Goal: Task Accomplishment & Management: Complete application form

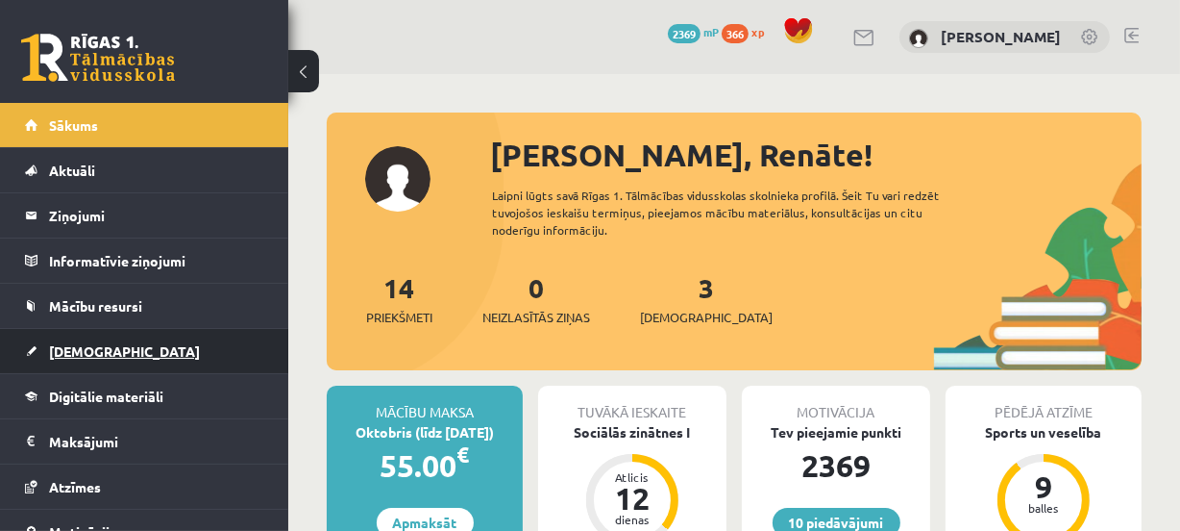
click at [162, 343] on link "[DEMOGRAPHIC_DATA]" at bounding box center [144, 351] width 239 height 44
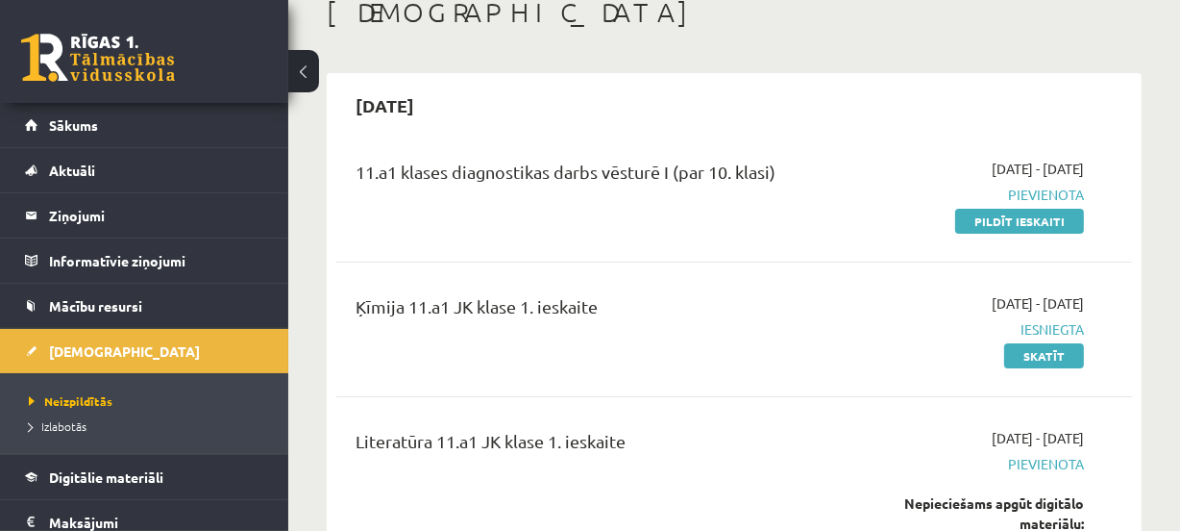
scroll to position [125, 0]
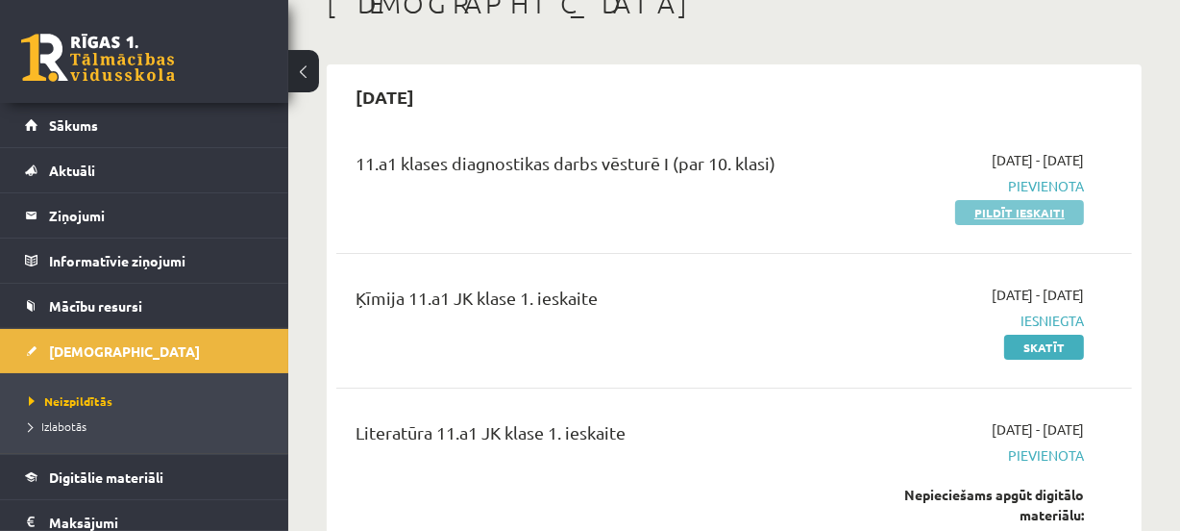
click at [1045, 215] on link "Pildīt ieskaiti" at bounding box center [1019, 212] width 129 height 25
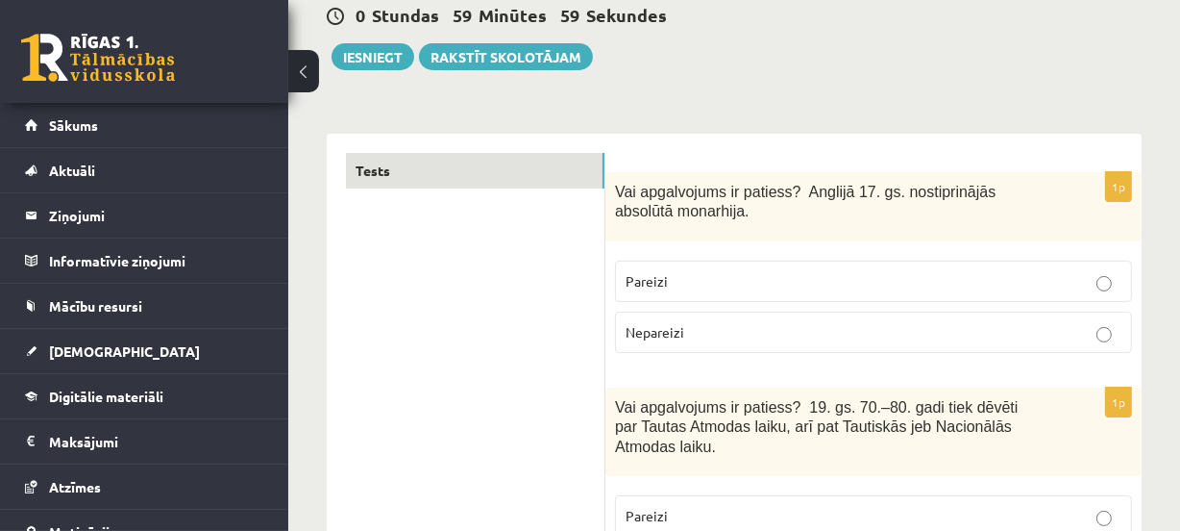
scroll to position [193, 0]
click at [924, 330] on p "Nepareizi" at bounding box center [874, 331] width 496 height 20
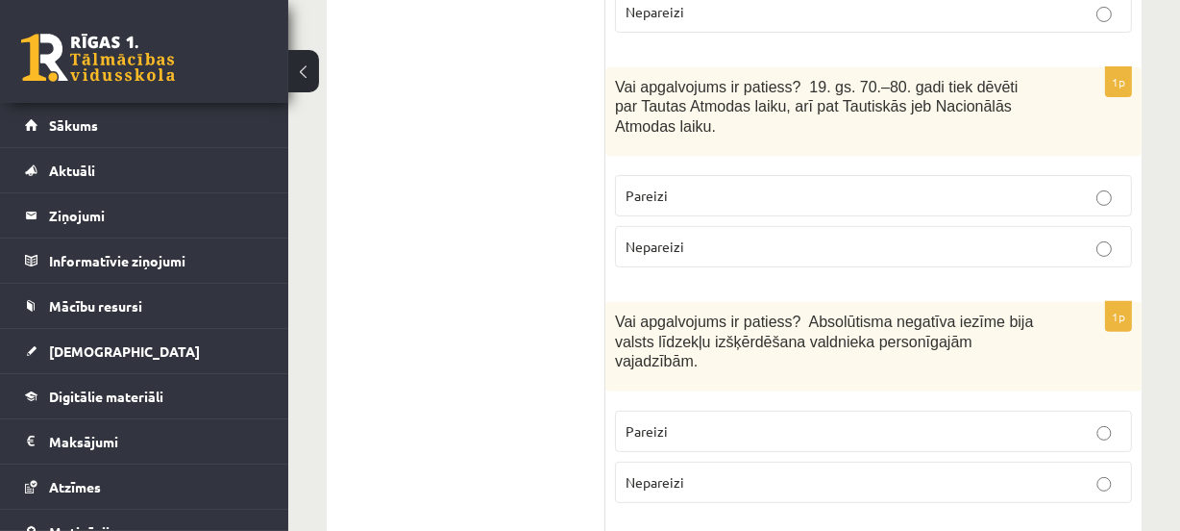
scroll to position [514, 0]
click at [769, 195] on p "Pareizi" at bounding box center [874, 194] width 496 height 20
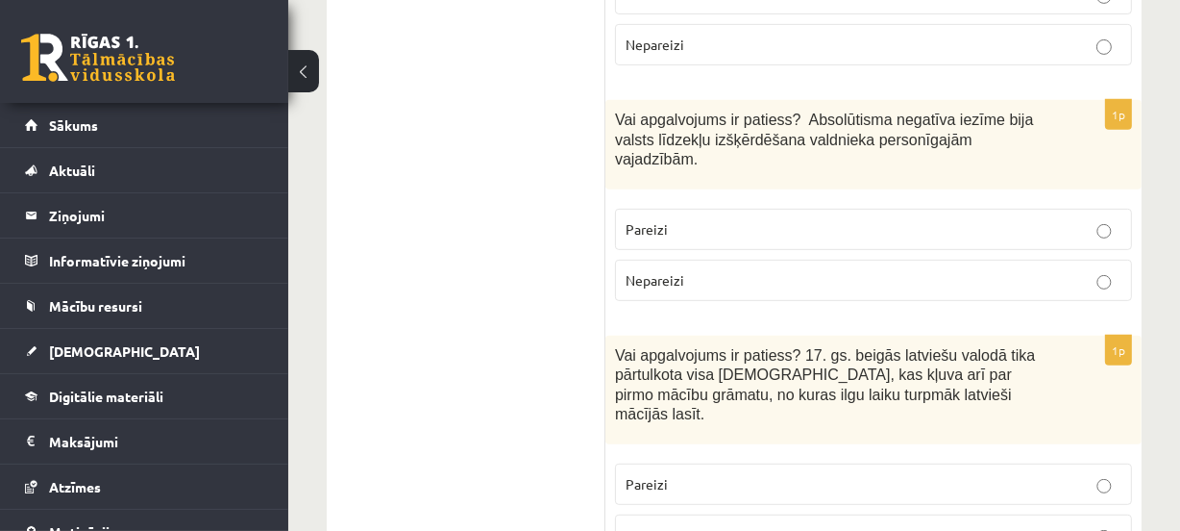
scroll to position [718, 0]
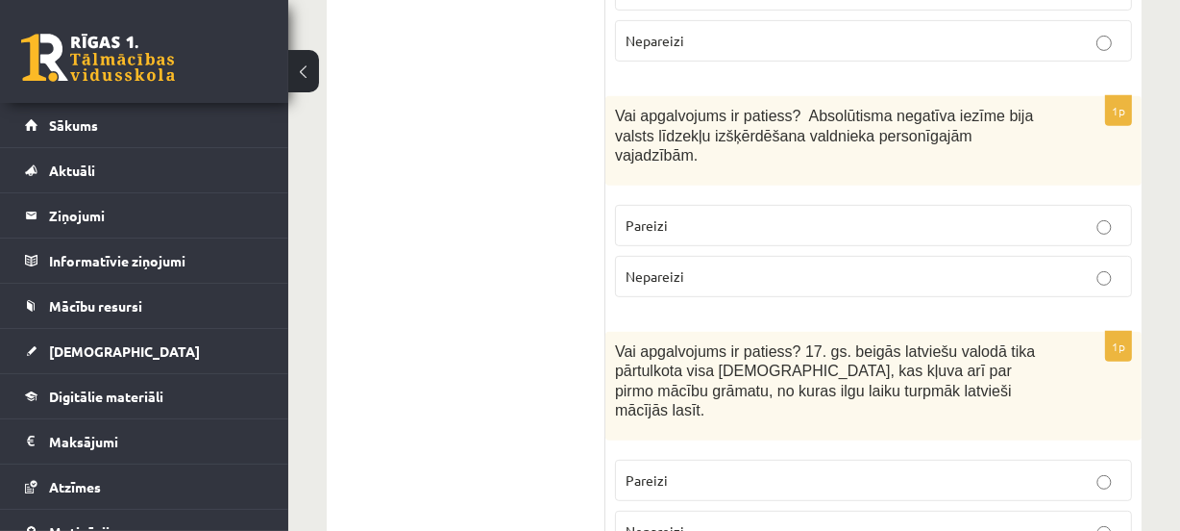
click at [619, 205] on label "Pareizi" at bounding box center [873, 225] width 517 height 41
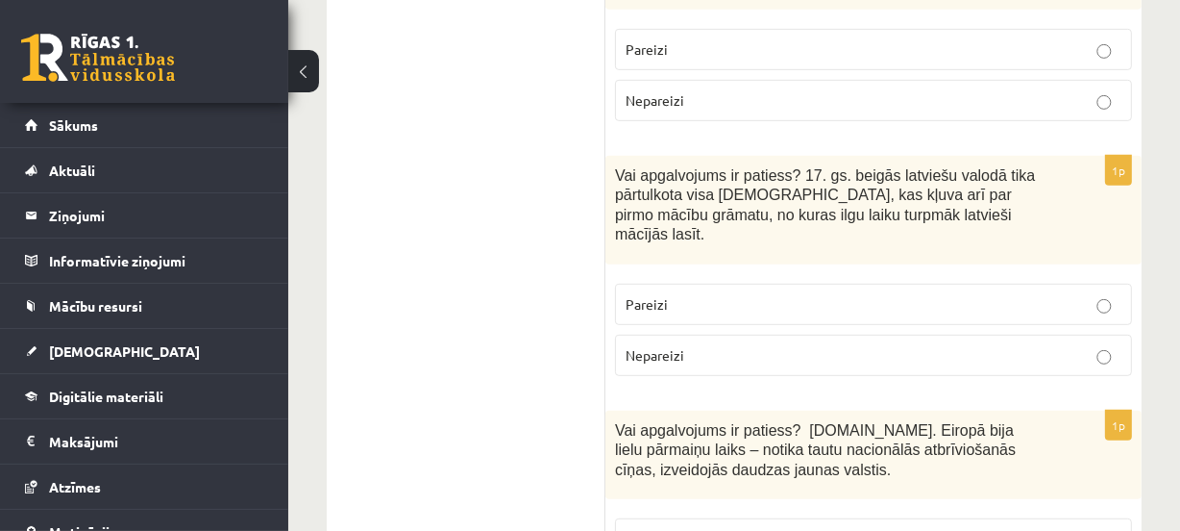
scroll to position [902, 0]
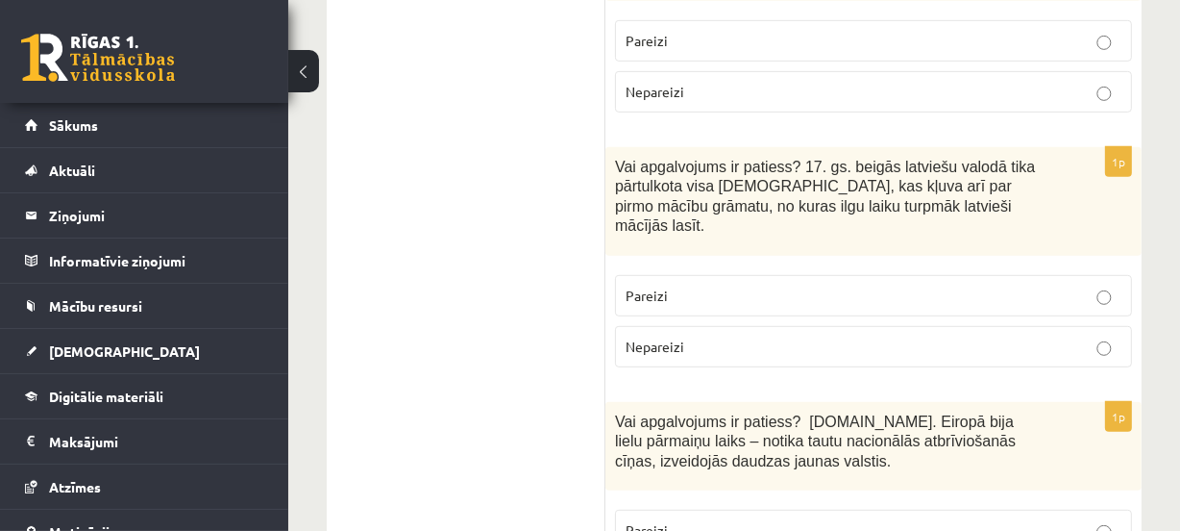
click at [697, 336] on p "Nepareizi" at bounding box center [874, 346] width 496 height 20
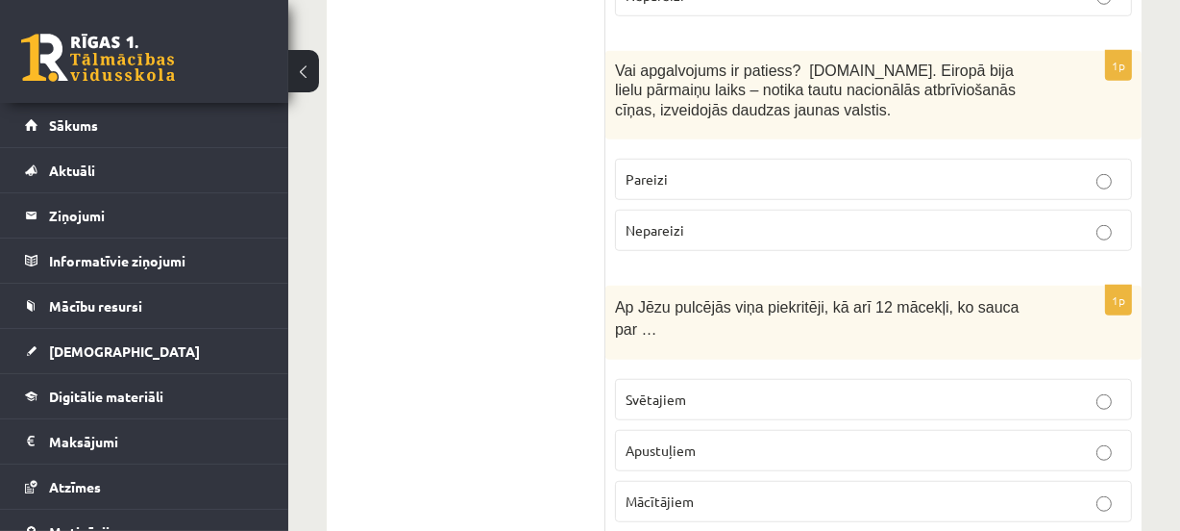
scroll to position [1251, 0]
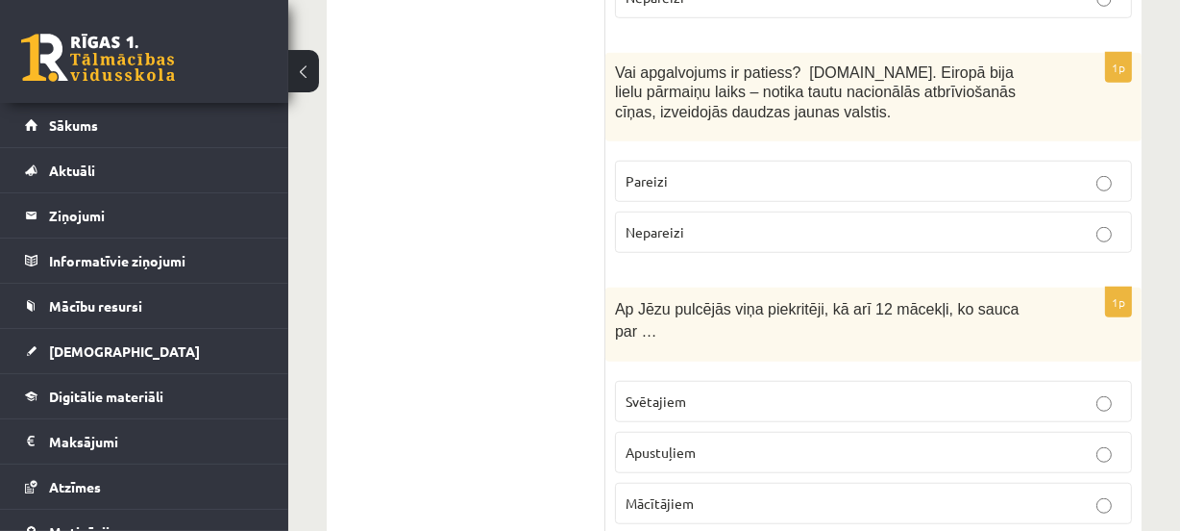
click at [753, 171] on p "Pareizi" at bounding box center [874, 181] width 496 height 20
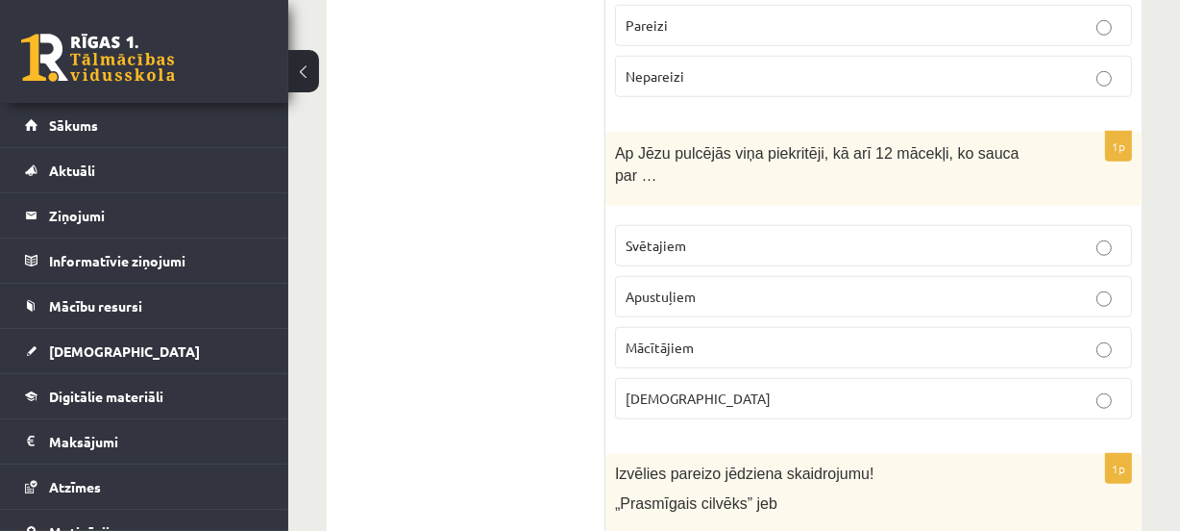
scroll to position [1417, 0]
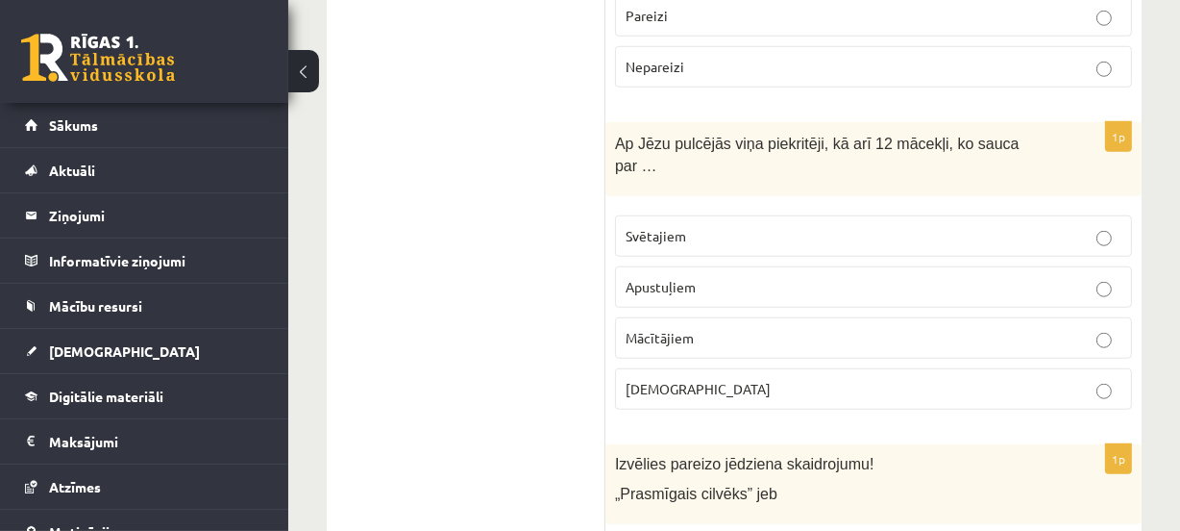
click at [698, 277] on p "Apustuļiem" at bounding box center [874, 287] width 496 height 20
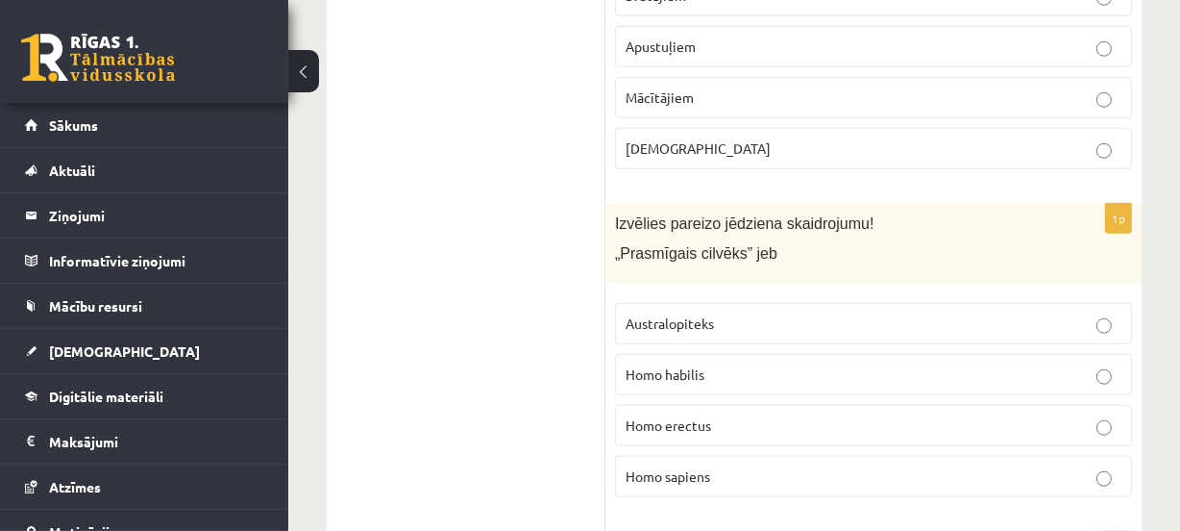
scroll to position [1660, 0]
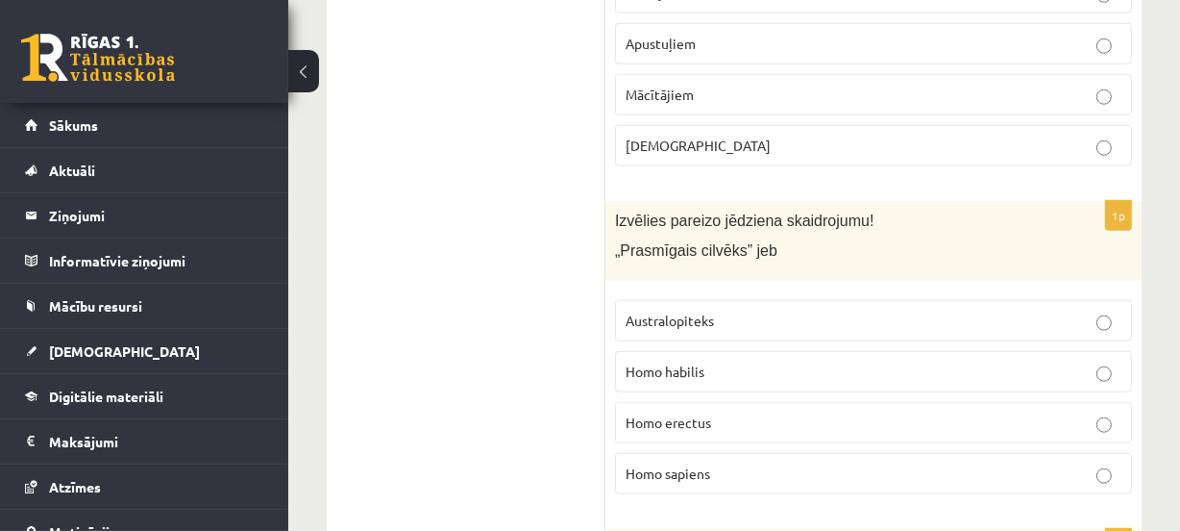
click at [624, 453] on label "Homo sapiens" at bounding box center [873, 473] width 517 height 41
click at [671, 362] on span "Homo habilis" at bounding box center [665, 370] width 79 height 17
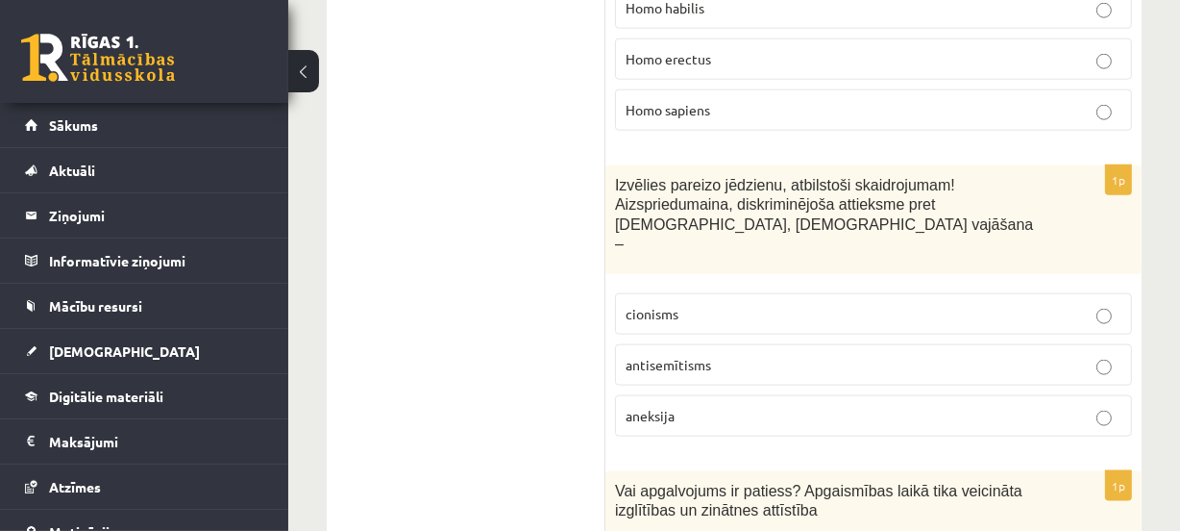
scroll to position [2028, 0]
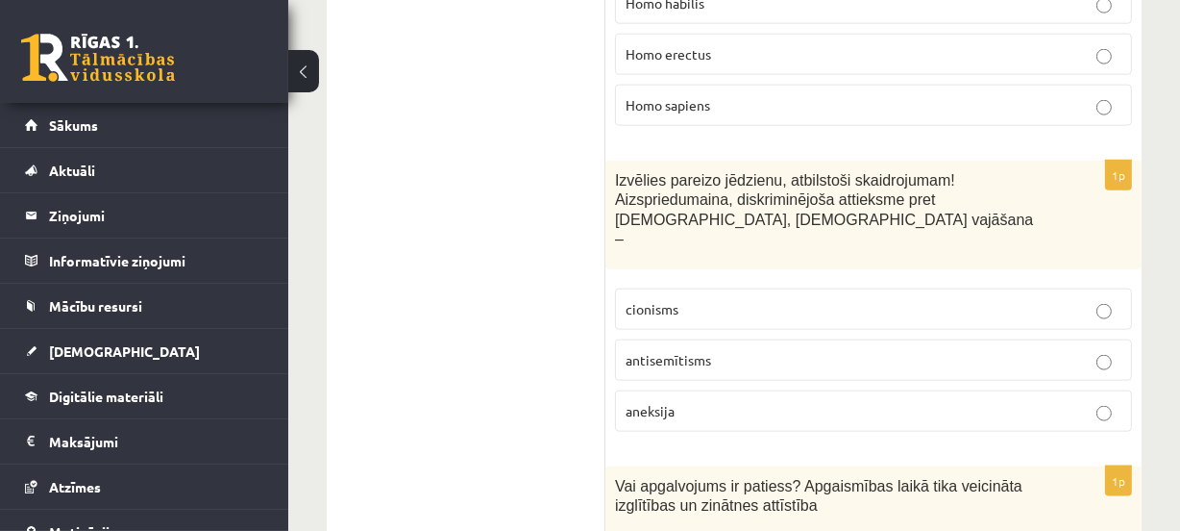
click at [699, 339] on label "antisemītisms" at bounding box center [873, 359] width 517 height 41
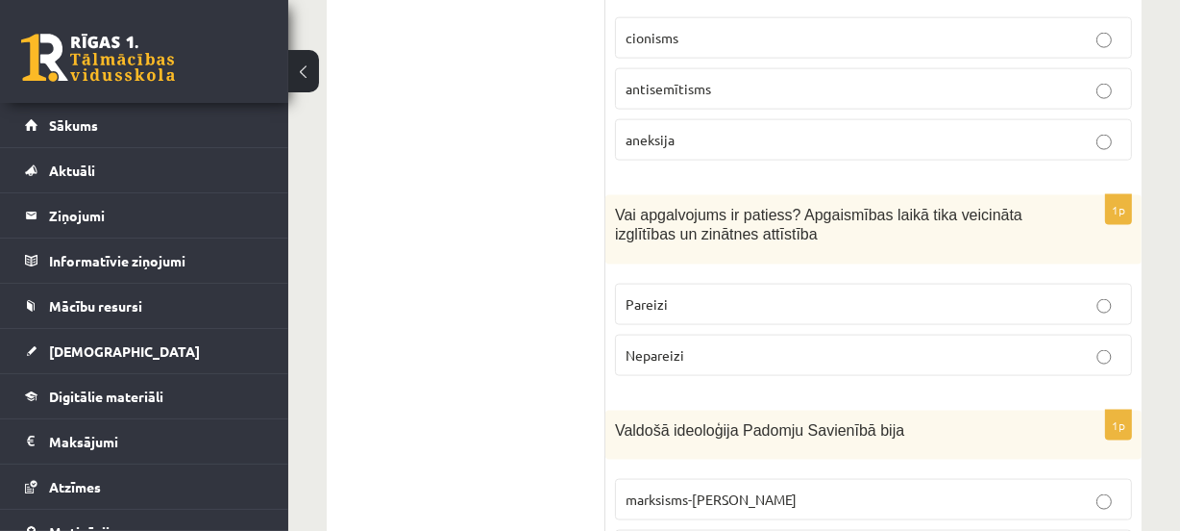
scroll to position [2300, 0]
click at [740, 293] on p "Pareizi" at bounding box center [874, 303] width 496 height 20
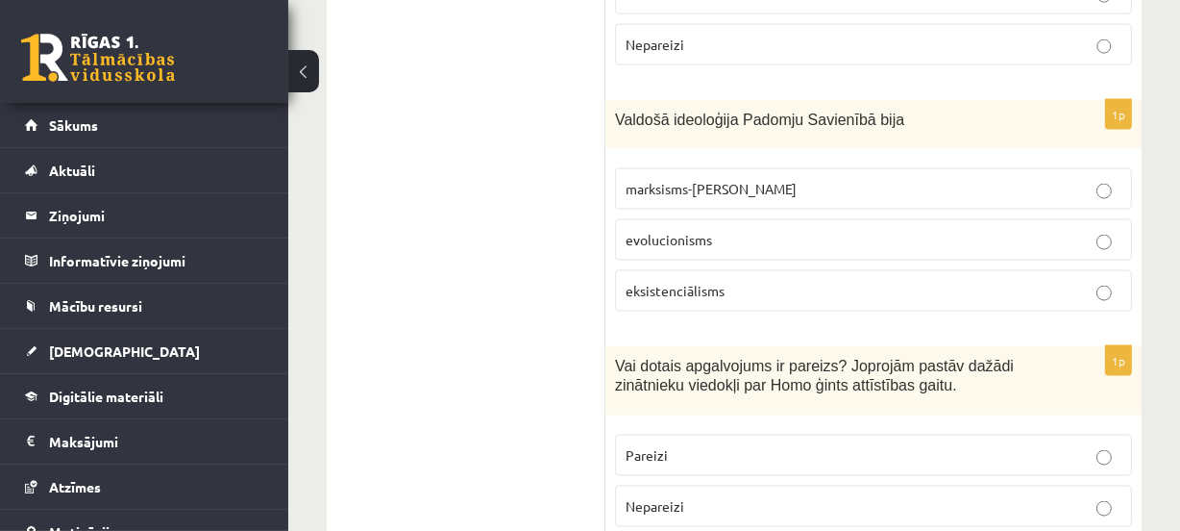
scroll to position [2611, 0]
click at [679, 217] on label "evolucionisms" at bounding box center [873, 237] width 517 height 41
click at [713, 178] on span "marksisms-ļeņinisms" at bounding box center [711, 186] width 171 height 17
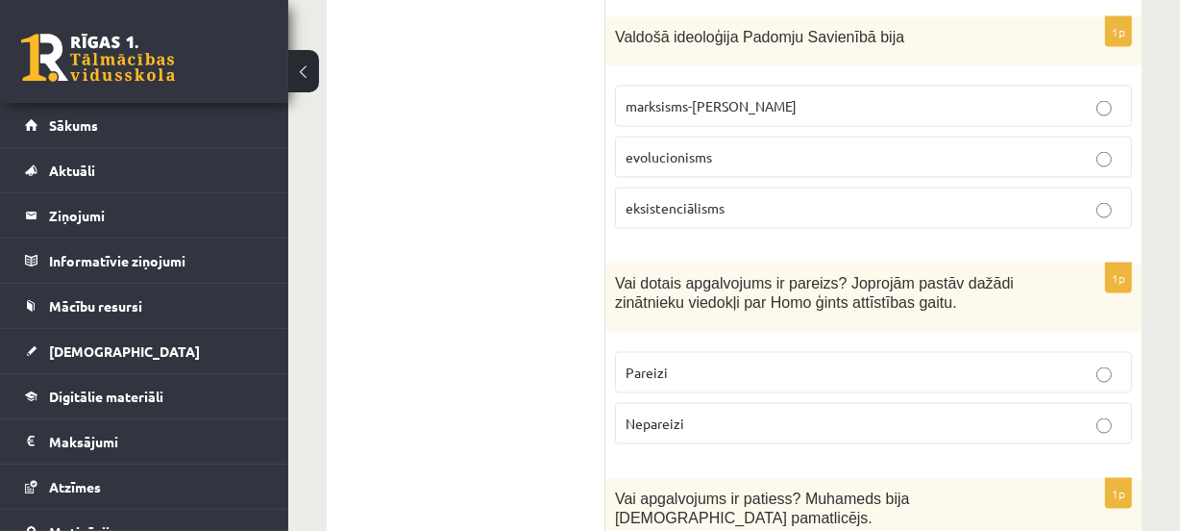
scroll to position [2699, 0]
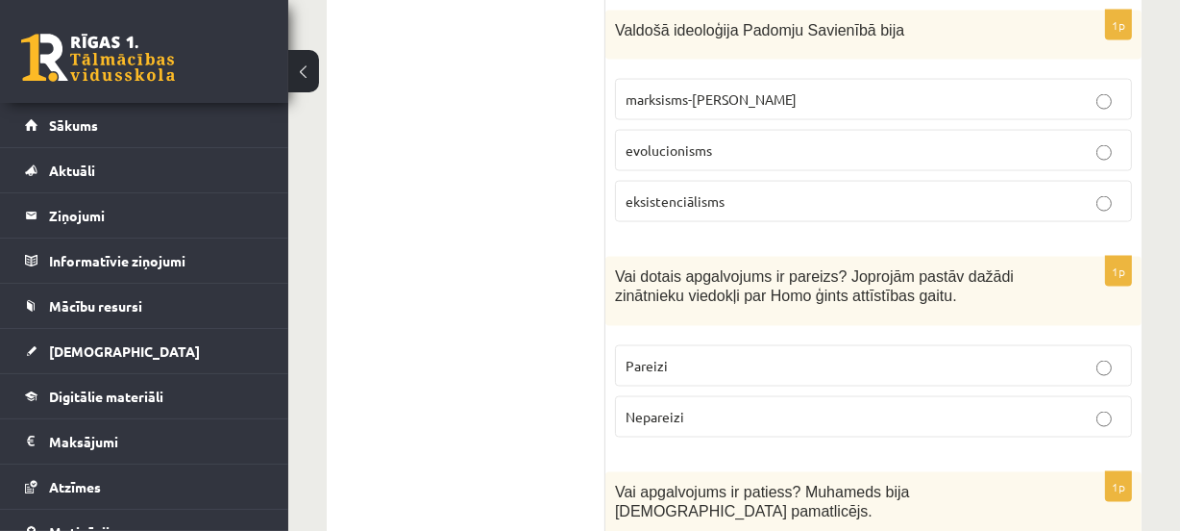
click at [738, 356] on p "Pareizi" at bounding box center [874, 366] width 496 height 20
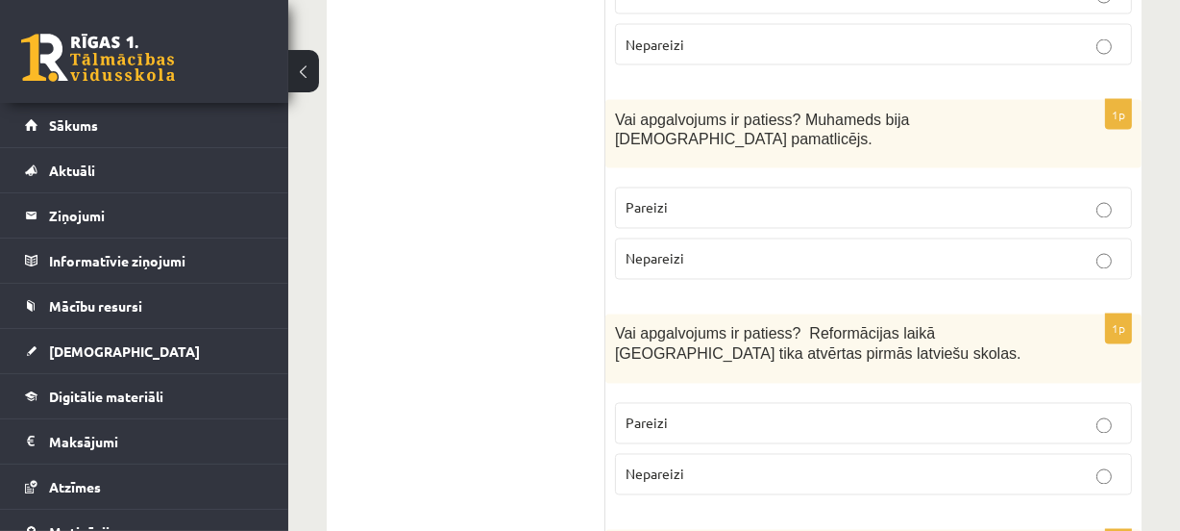
scroll to position [3076, 0]
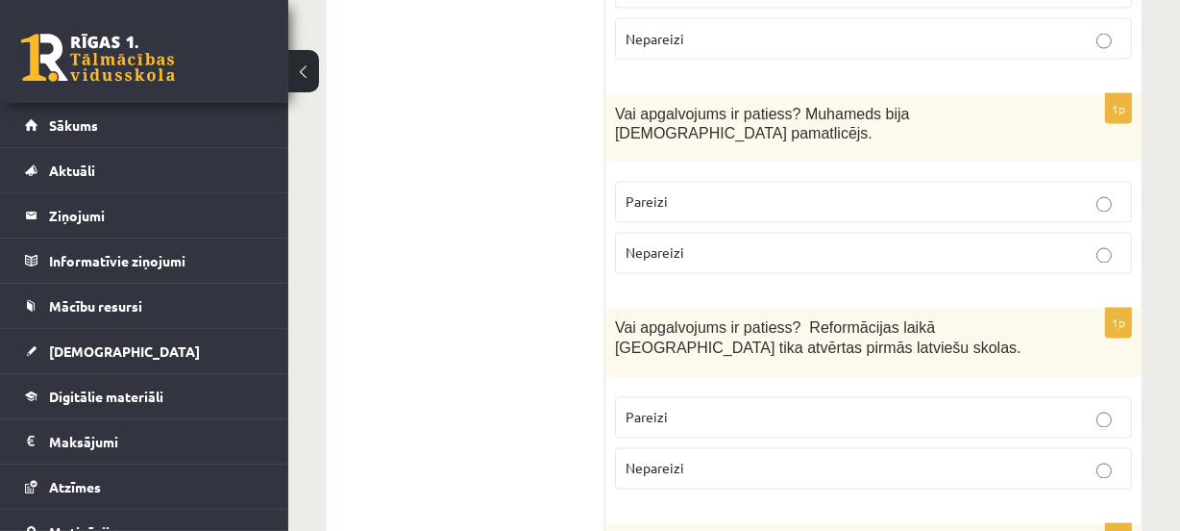
click at [810, 192] on p "Pareizi" at bounding box center [874, 202] width 496 height 20
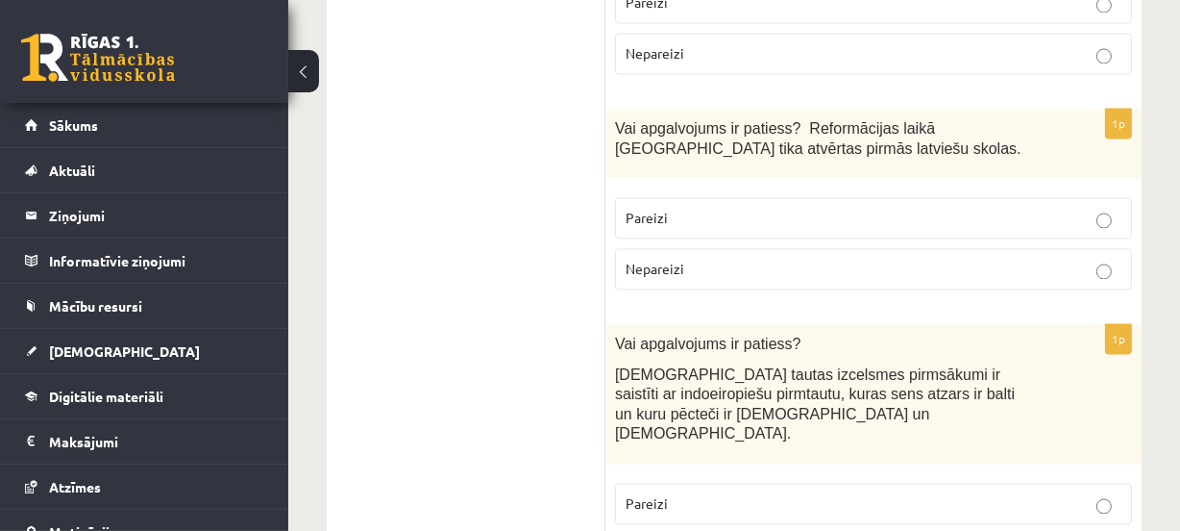
scroll to position [3271, 0]
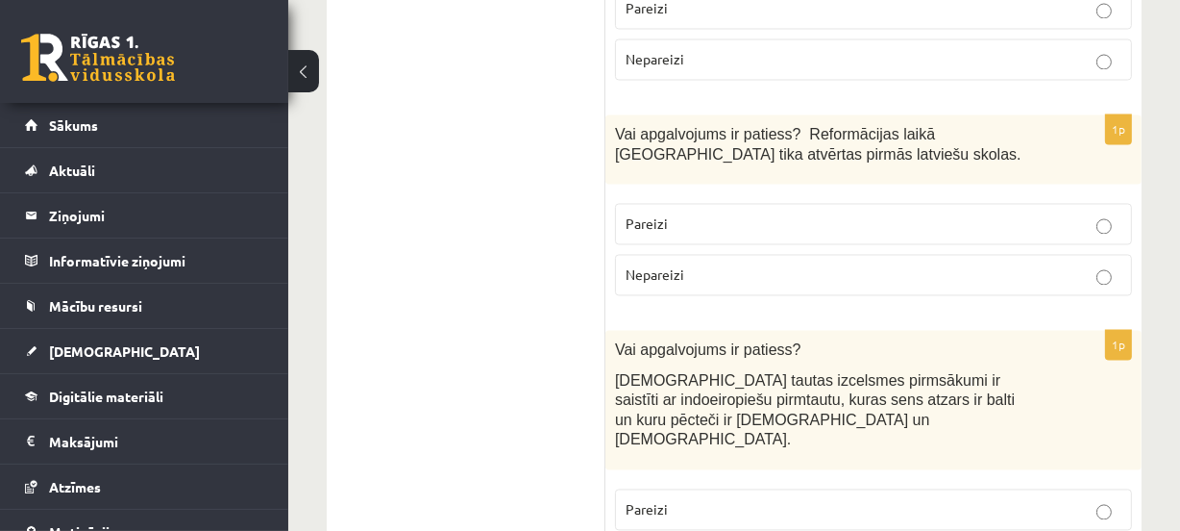
click at [817, 203] on label "Pareizi" at bounding box center [873, 223] width 517 height 41
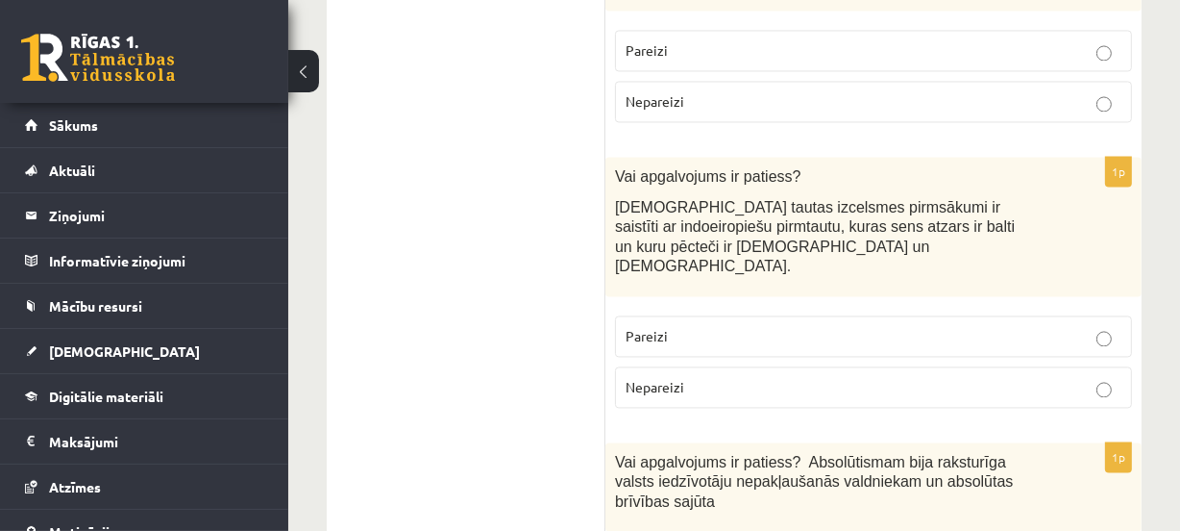
scroll to position [3445, 0]
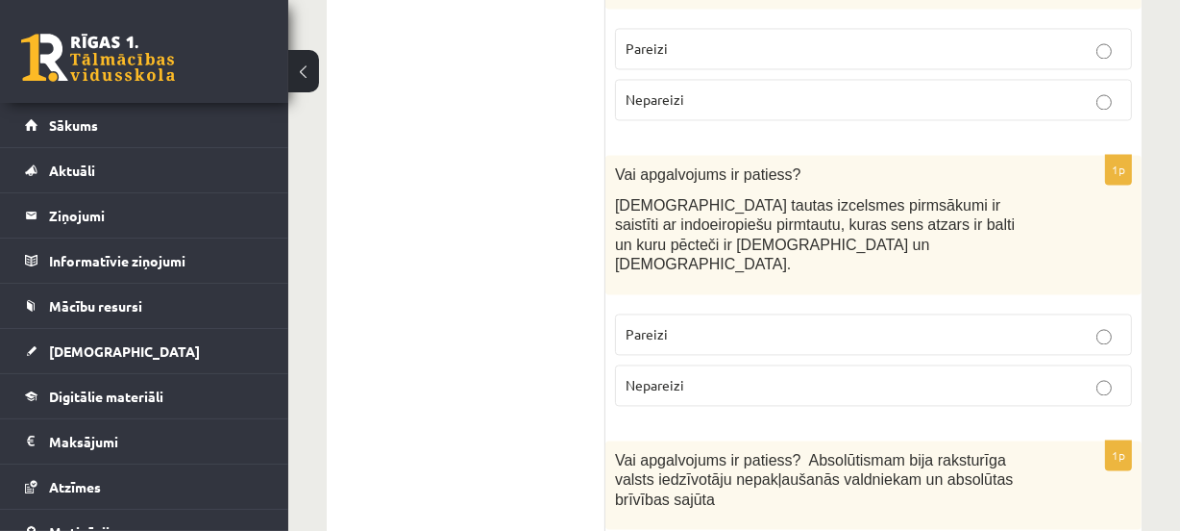
click at [812, 324] on p "Pareizi" at bounding box center [874, 334] width 496 height 20
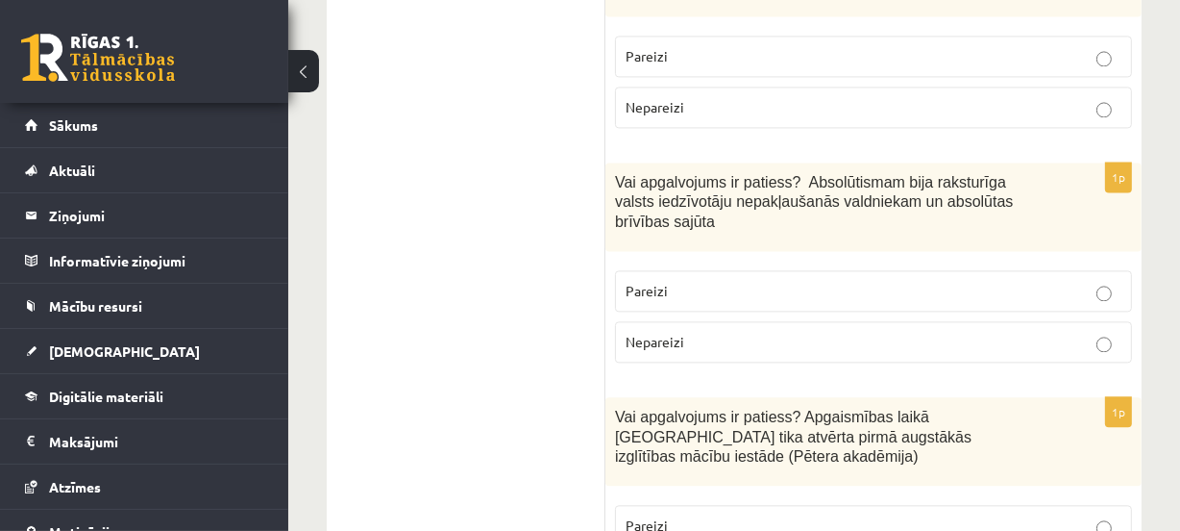
scroll to position [3728, 0]
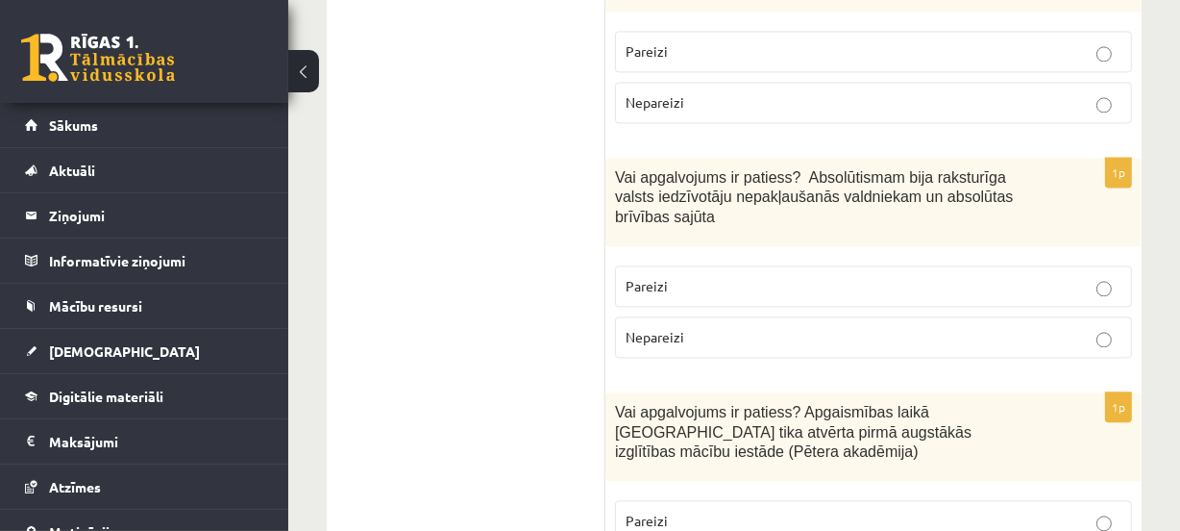
click at [701, 316] on label "Nepareizi" at bounding box center [873, 336] width 517 height 41
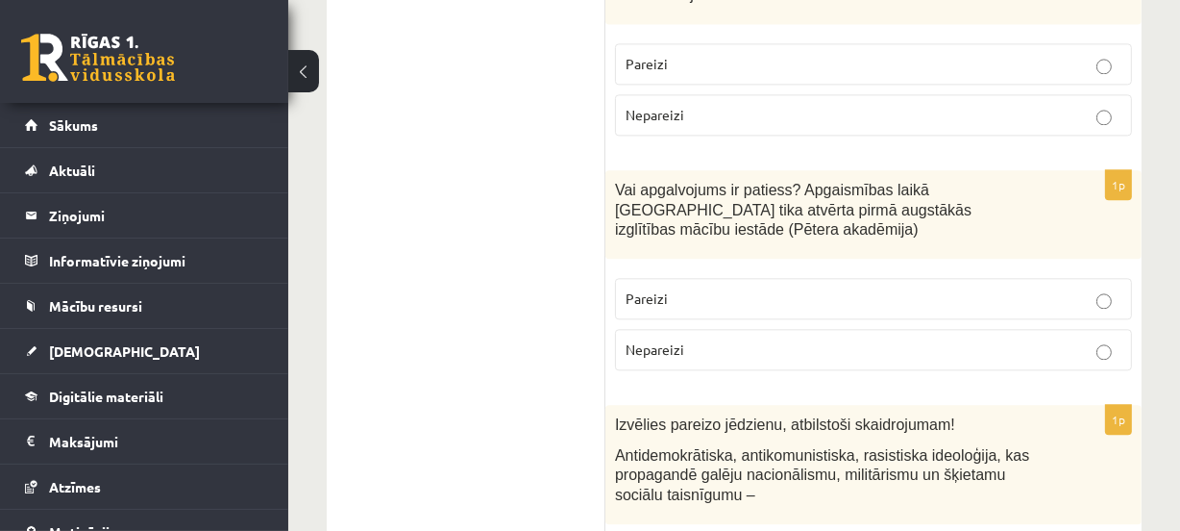
scroll to position [3950, 0]
click at [748, 288] on p "Pareizi" at bounding box center [874, 298] width 496 height 20
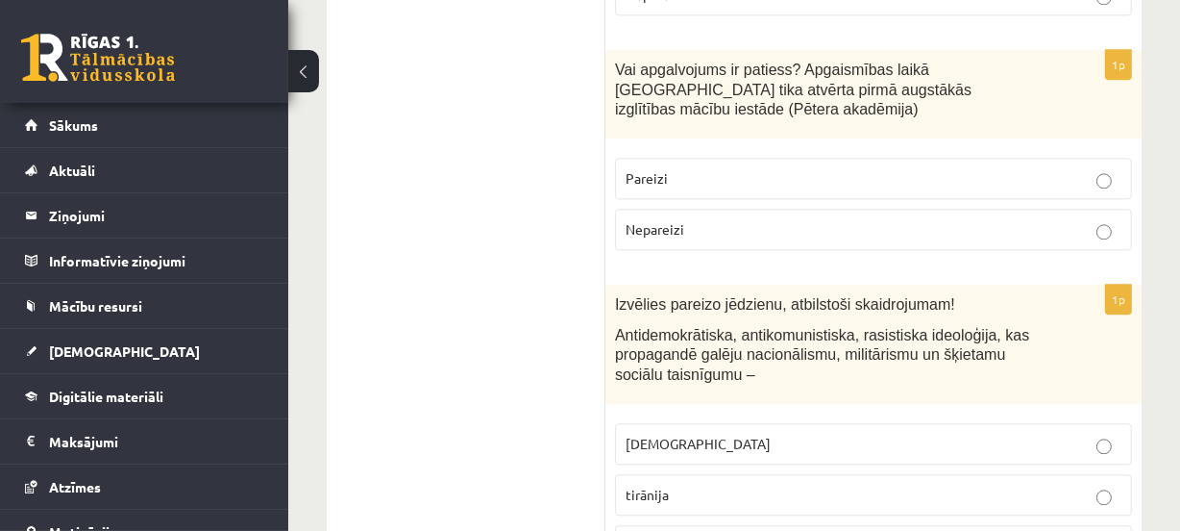
scroll to position [4087, 0]
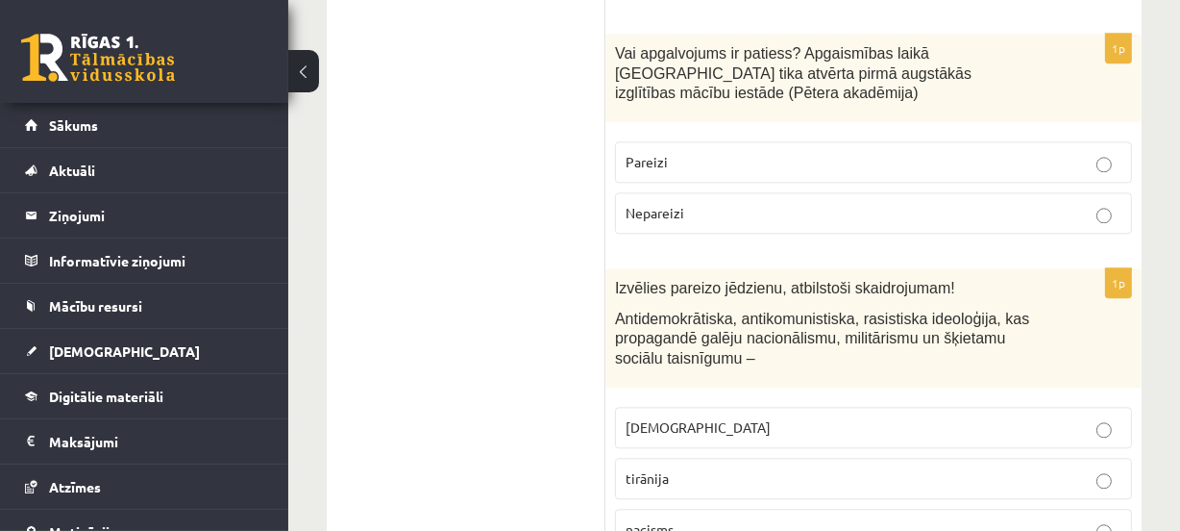
click at [672, 417] on p "fašisms" at bounding box center [874, 427] width 496 height 20
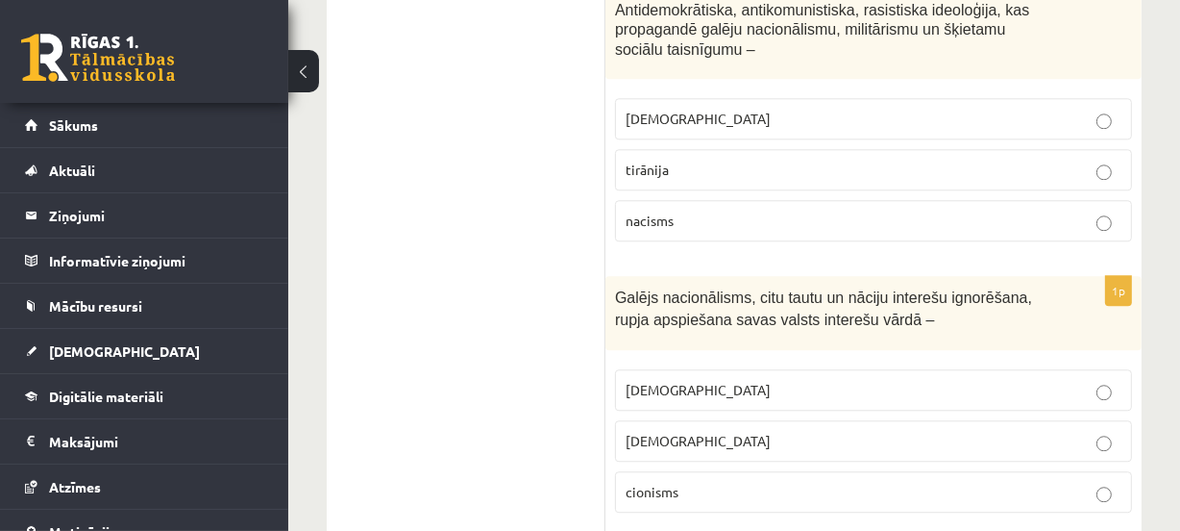
scroll to position [4397, 0]
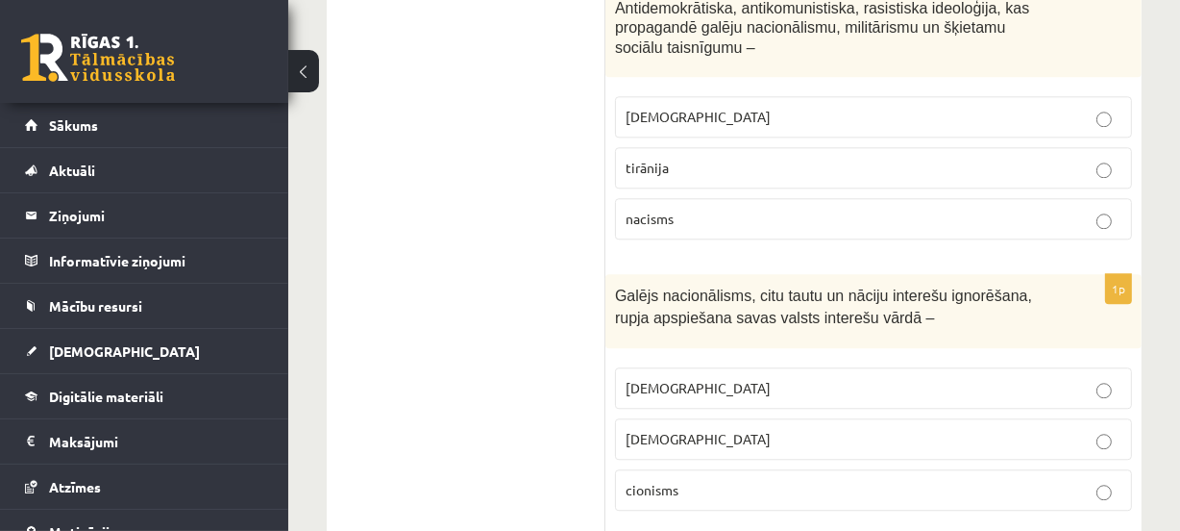
click at [811, 367] on label "šovinisms" at bounding box center [873, 387] width 517 height 41
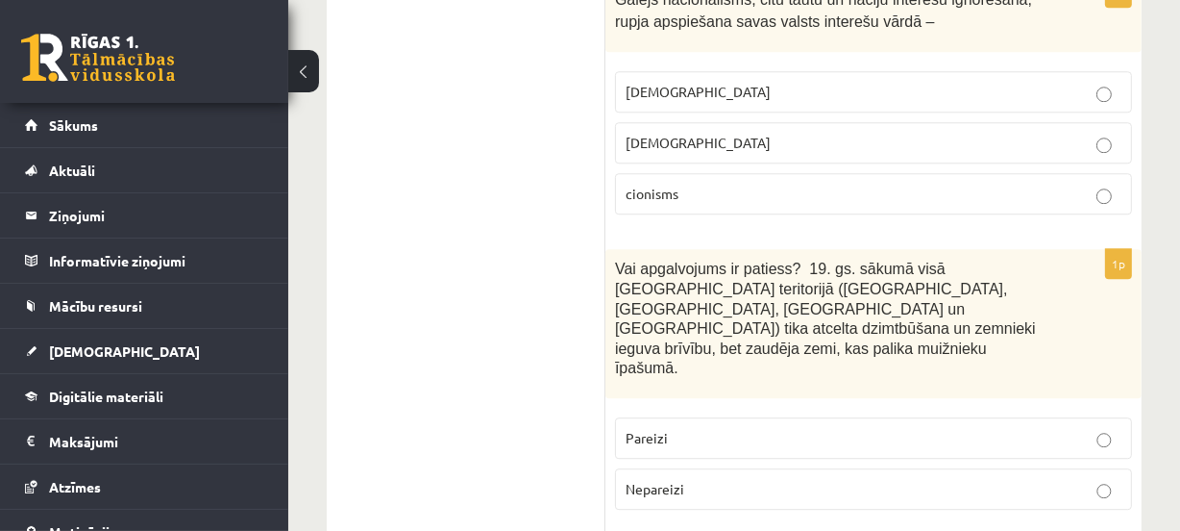
scroll to position [4718, 0]
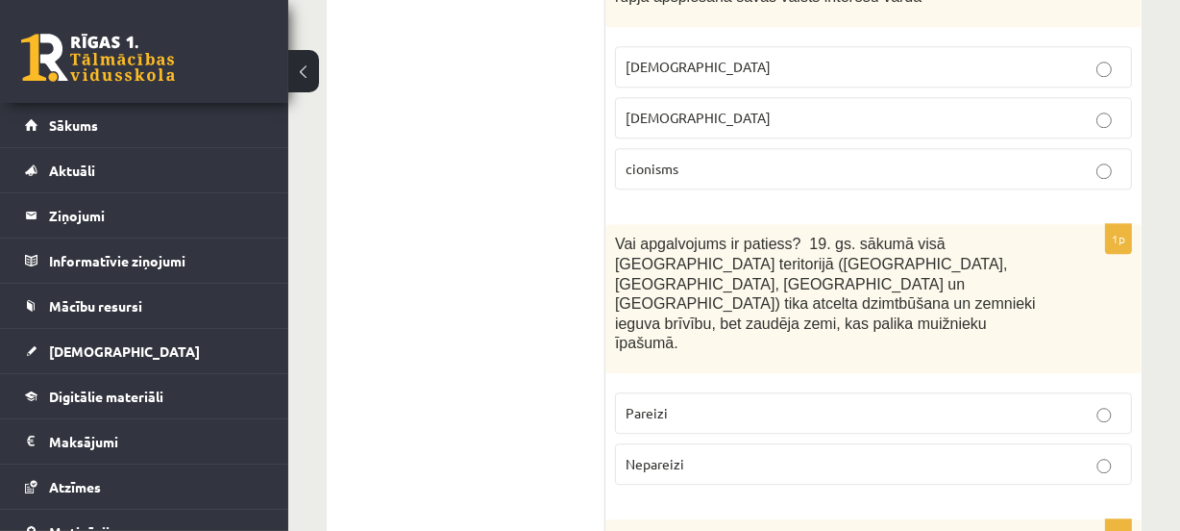
click at [731, 403] on p "Pareizi" at bounding box center [874, 413] width 496 height 20
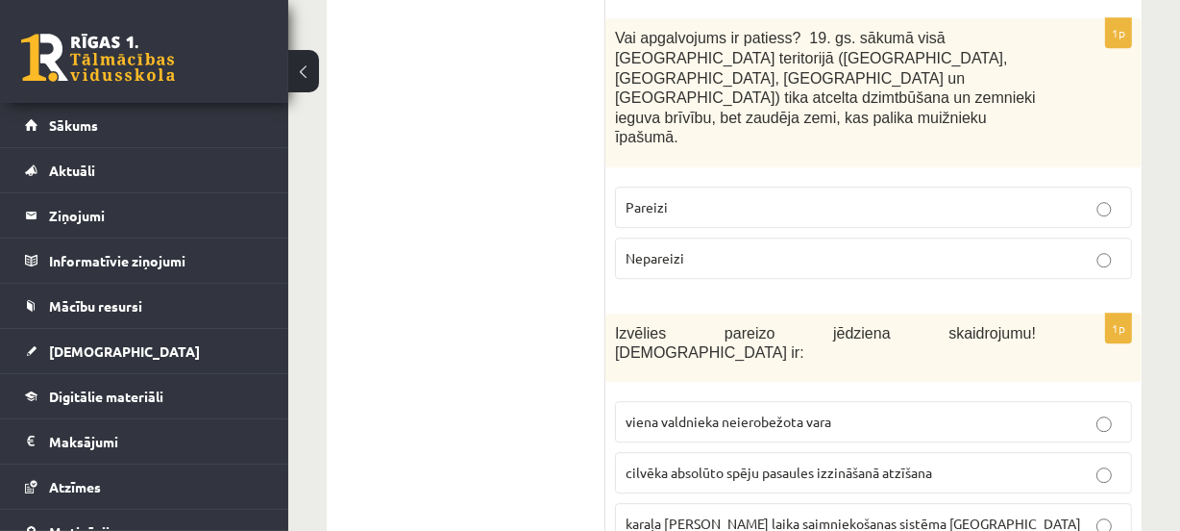
scroll to position [4960, 0]
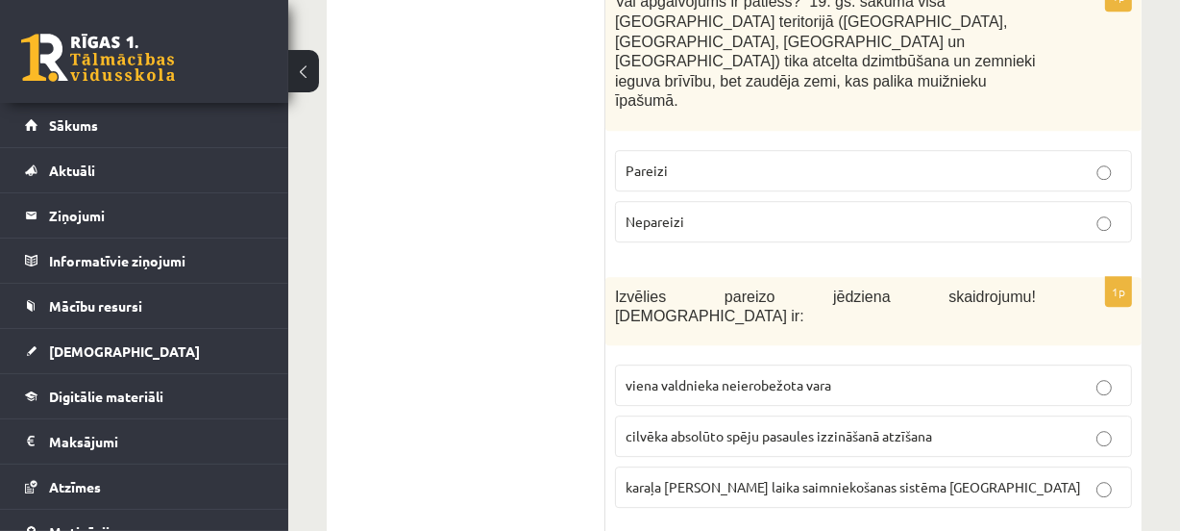
click at [792, 376] on span "viena valdnieka neierobežota vara" at bounding box center [729, 384] width 206 height 17
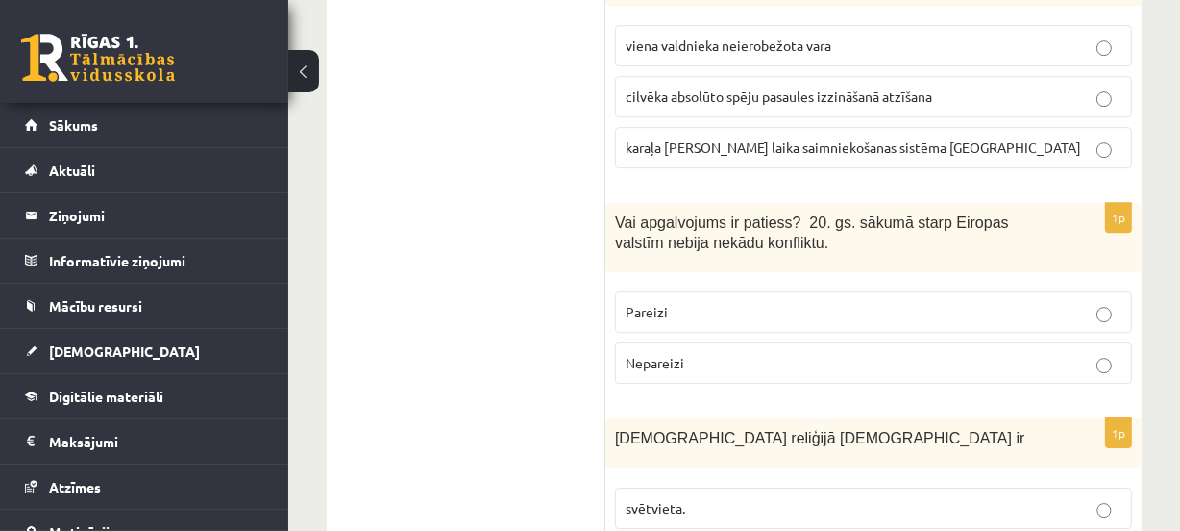
scroll to position [5300, 0]
click at [808, 352] on p "Nepareizi" at bounding box center [874, 362] width 496 height 20
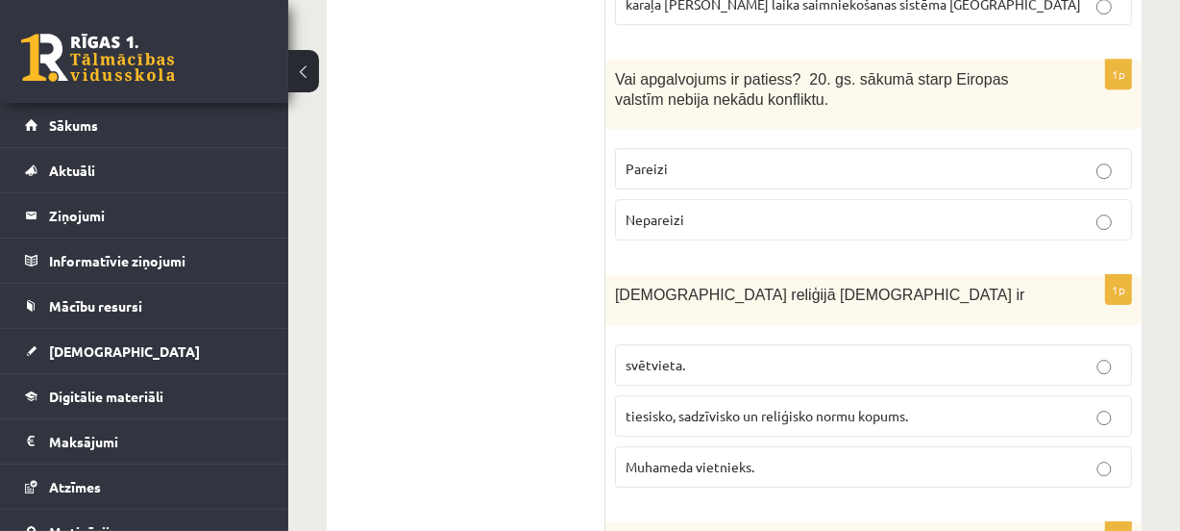
scroll to position [5455, 0]
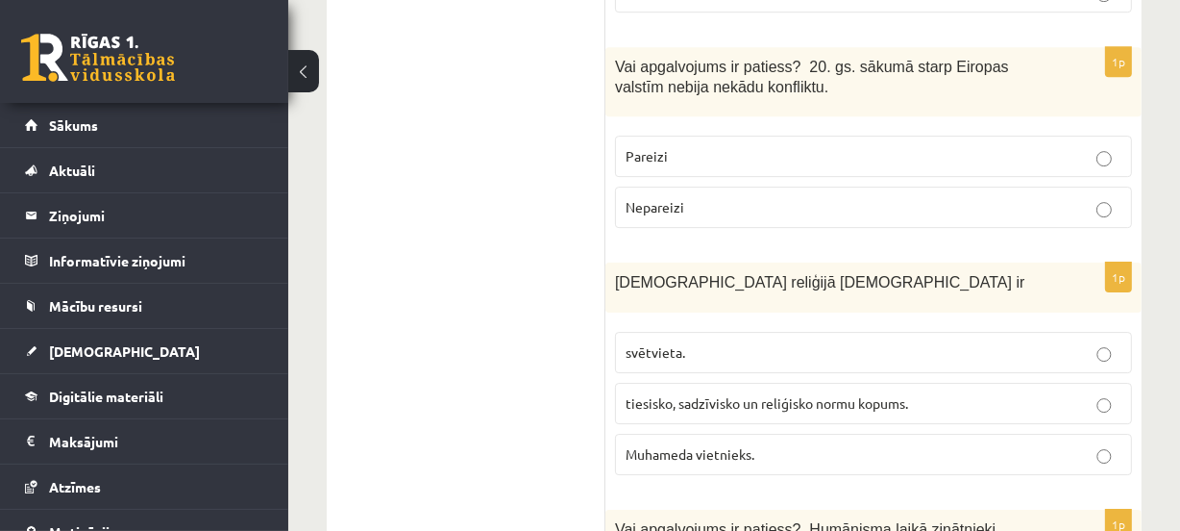
click at [739, 383] on label "tiesisko, sadzīvisko un reliģisko normu kopums." at bounding box center [873, 403] width 517 height 41
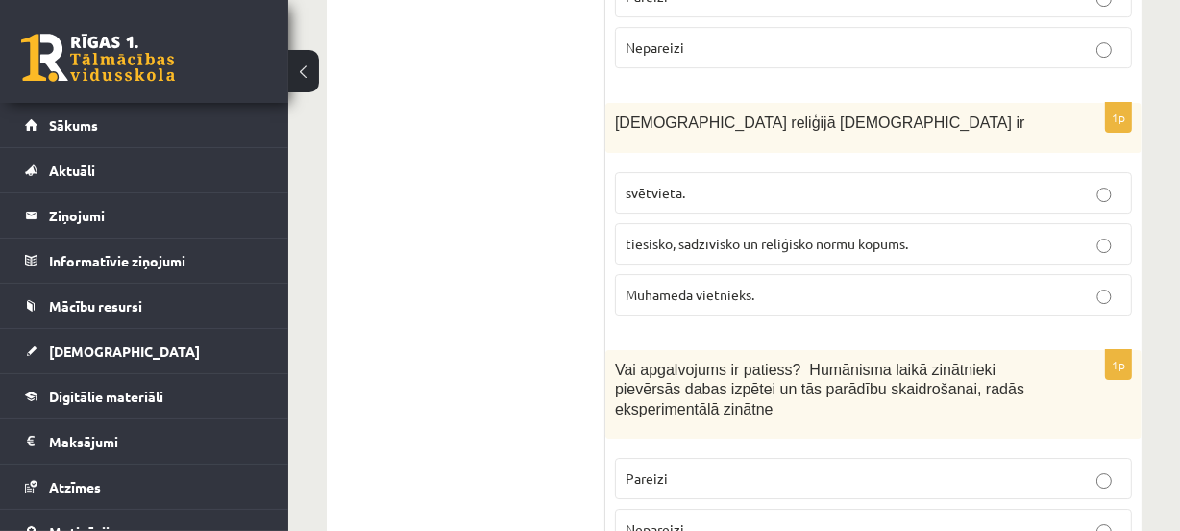
scroll to position [5669, 0]
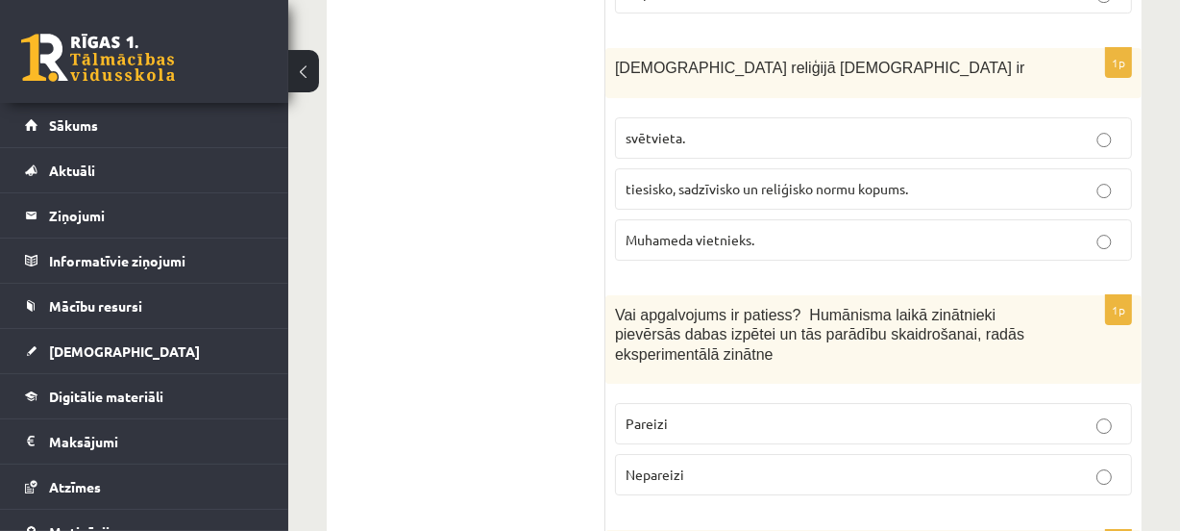
click at [668, 413] on p "Pareizi" at bounding box center [874, 423] width 496 height 20
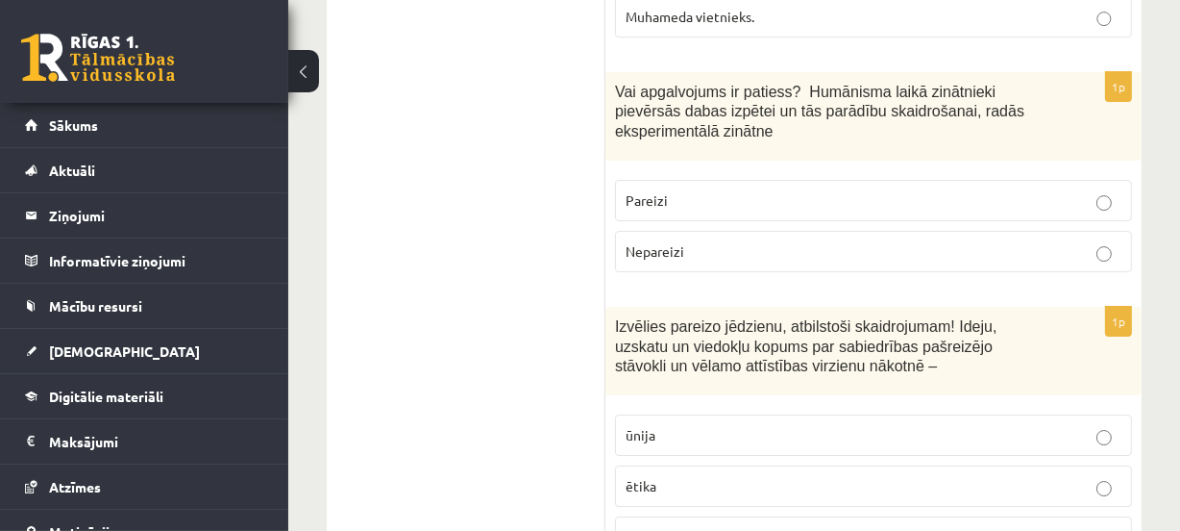
scroll to position [5902, 0]
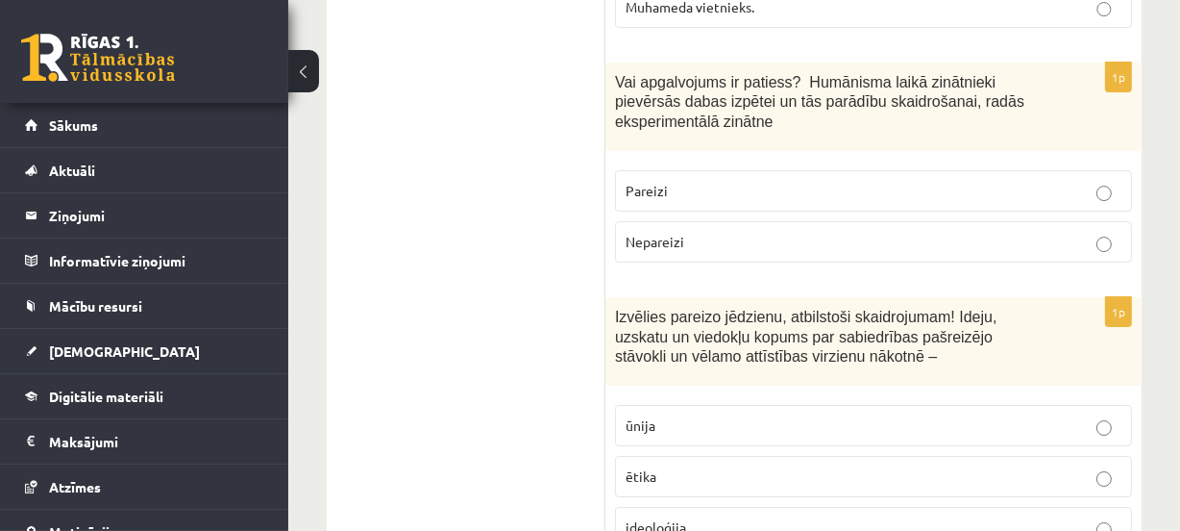
click at [654, 518] on span "ideoloģija" at bounding box center [656, 526] width 61 height 17
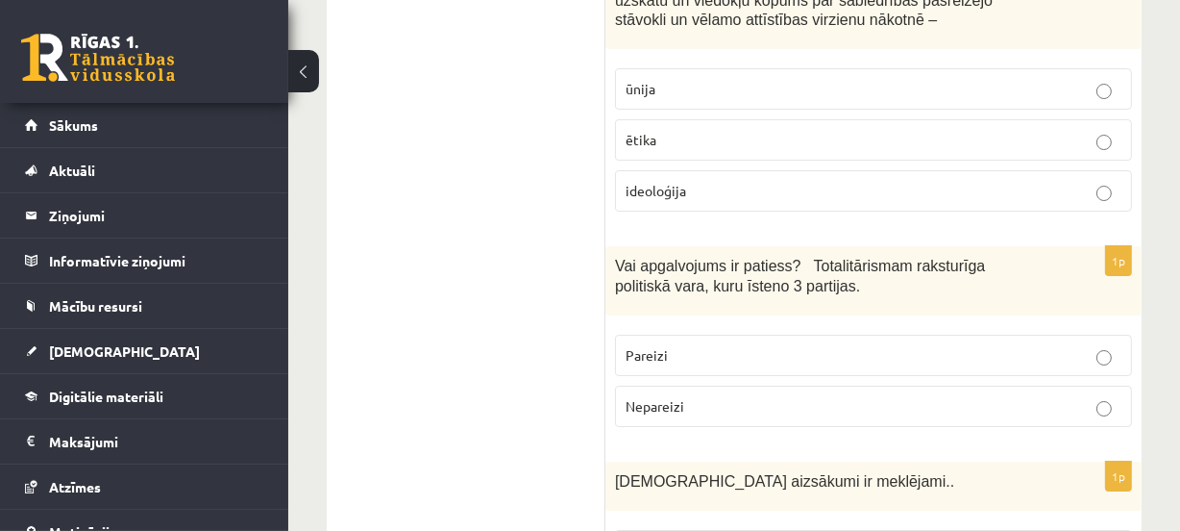
scroll to position [6241, 0]
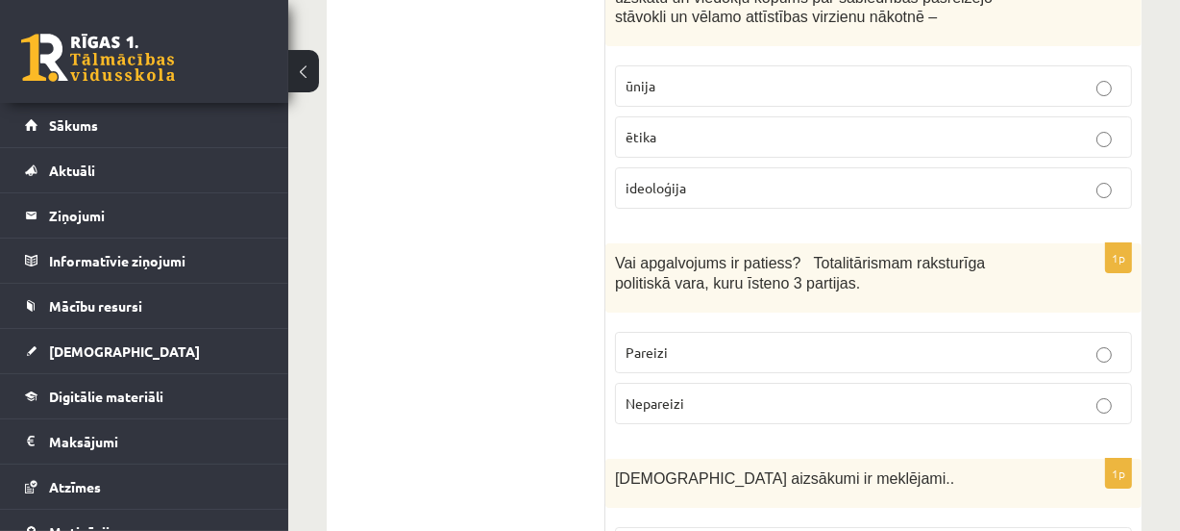
click at [807, 393] on p "Nepareizi" at bounding box center [874, 403] width 496 height 20
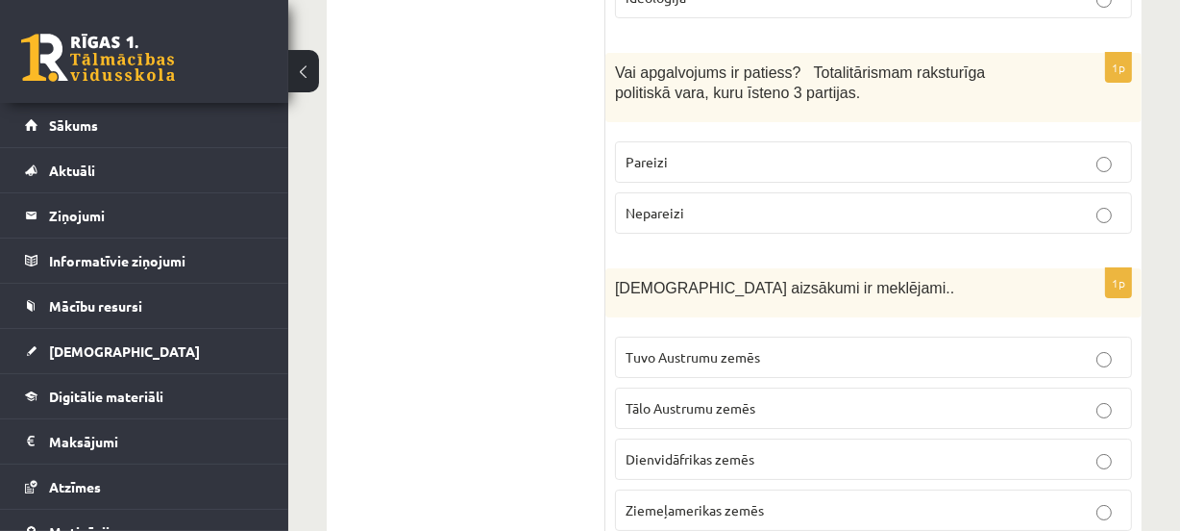
scroll to position [6446, 0]
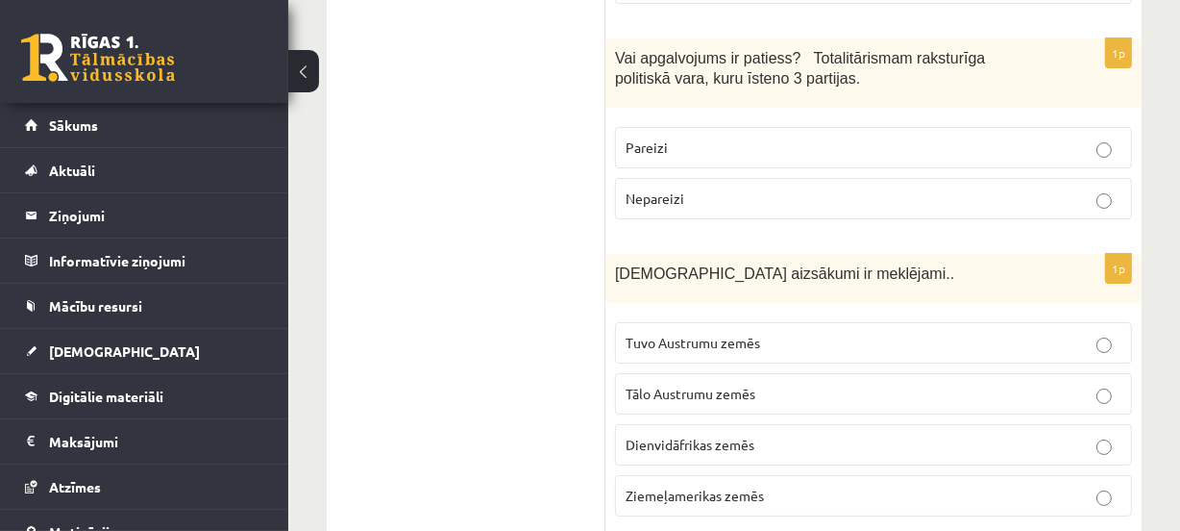
click at [696, 333] on span "Tuvo Austrumu zemēs" at bounding box center [693, 341] width 135 height 17
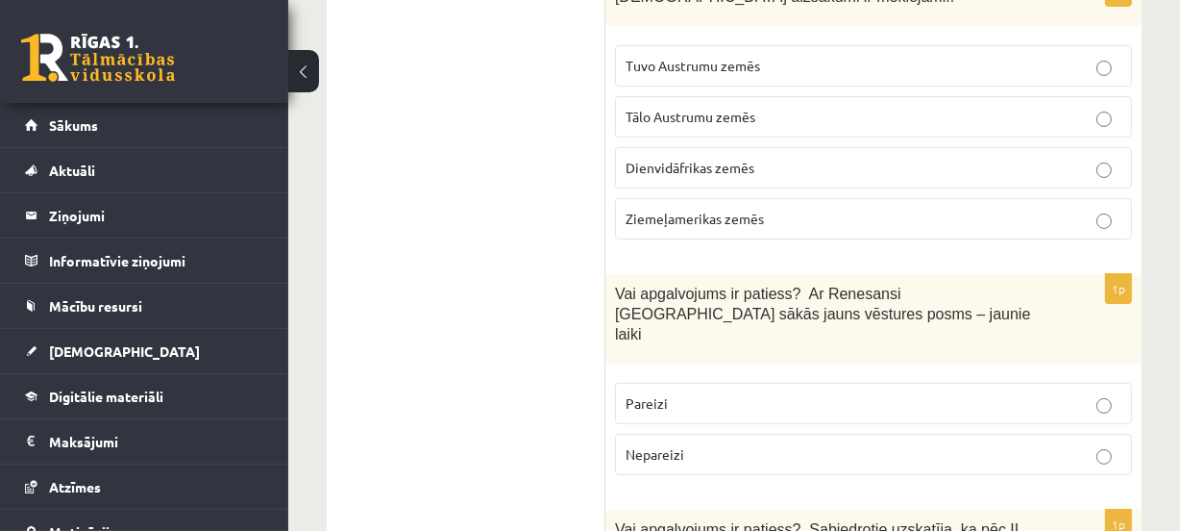
scroll to position [6669, 0]
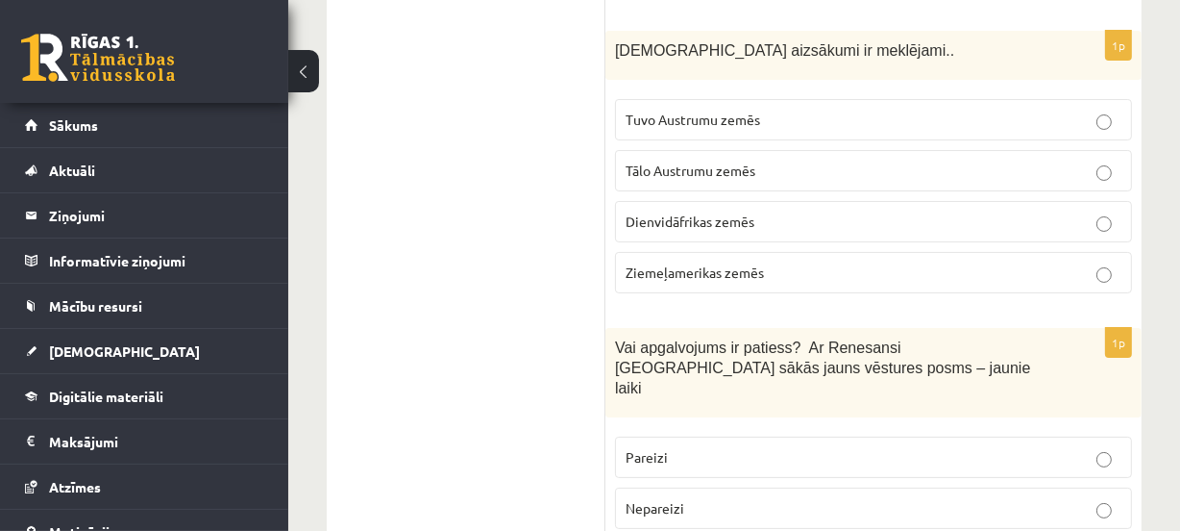
click at [668, 447] on p "Pareizi" at bounding box center [874, 457] width 496 height 20
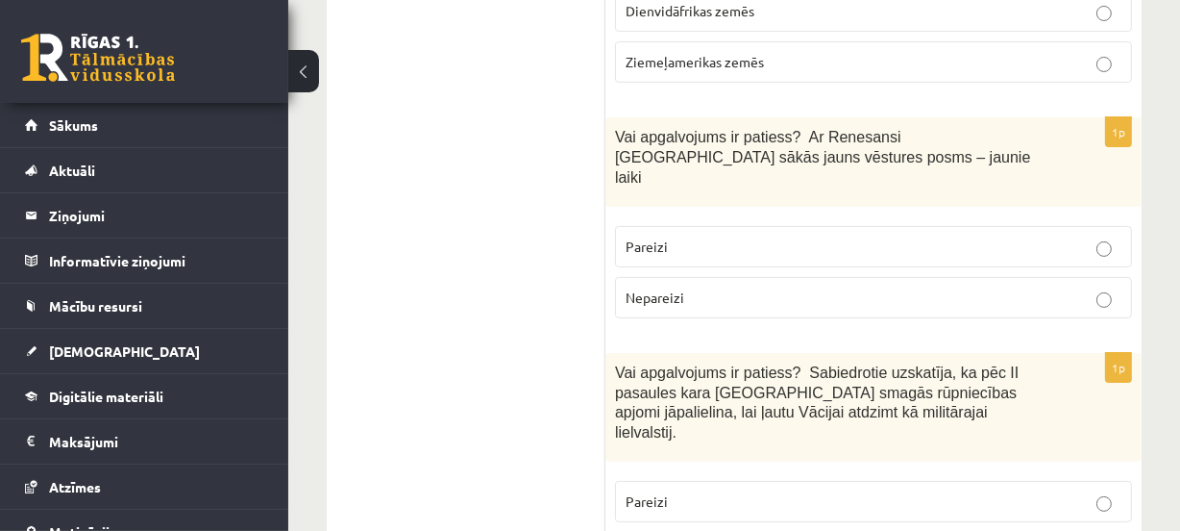
scroll to position [6854, 0]
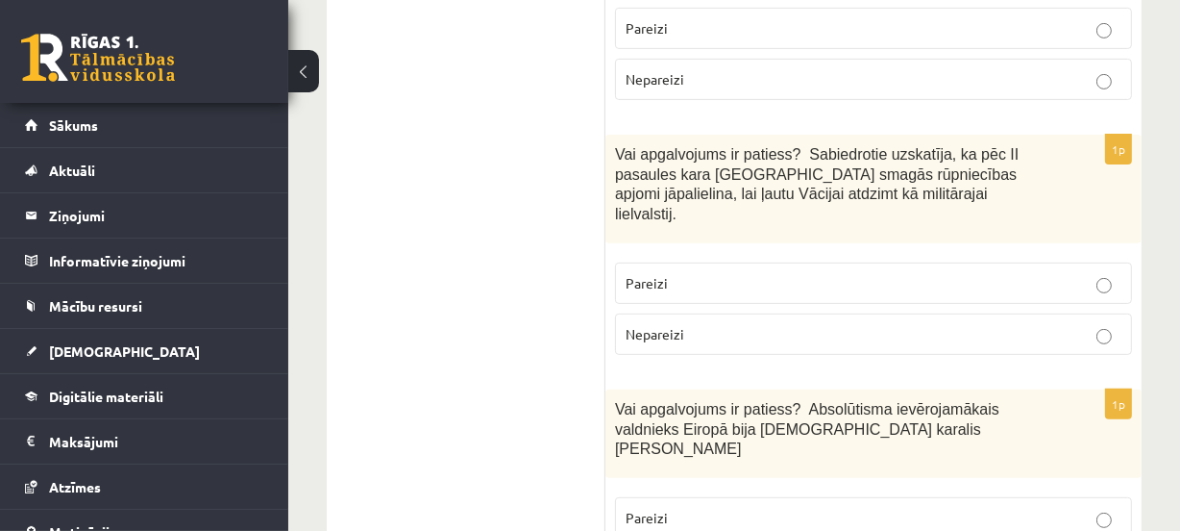
scroll to position [7175, 0]
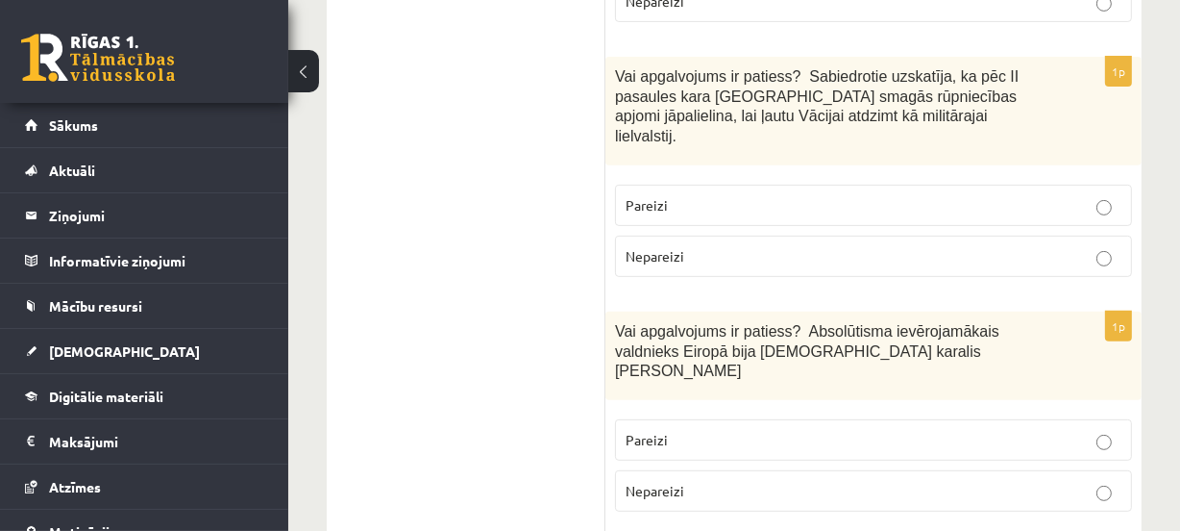
click at [797, 430] on p "Pareizi" at bounding box center [874, 440] width 496 height 20
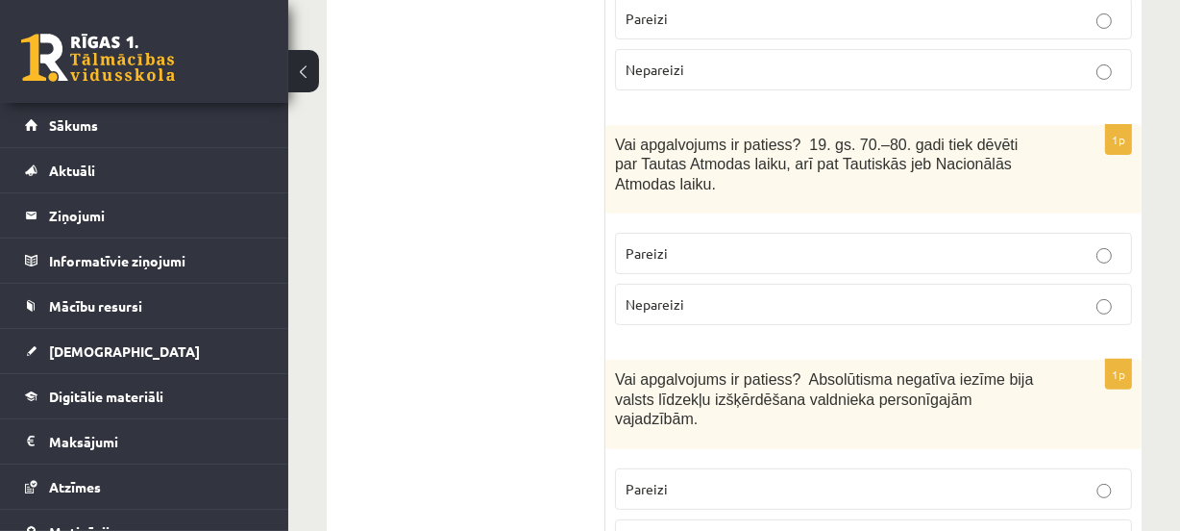
scroll to position [0, 0]
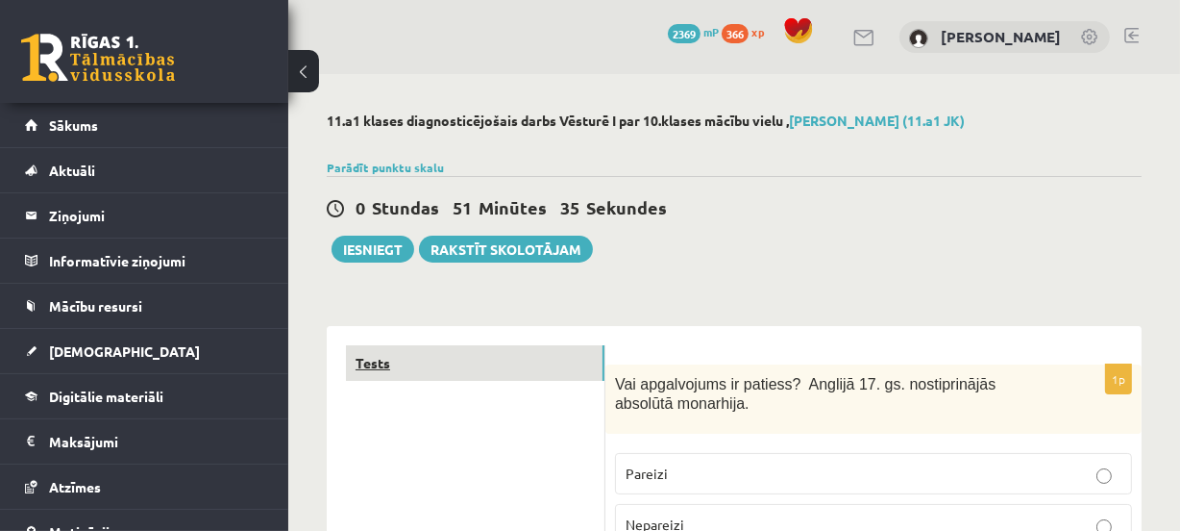
click at [521, 356] on link "Tests" at bounding box center [475, 363] width 259 height 36
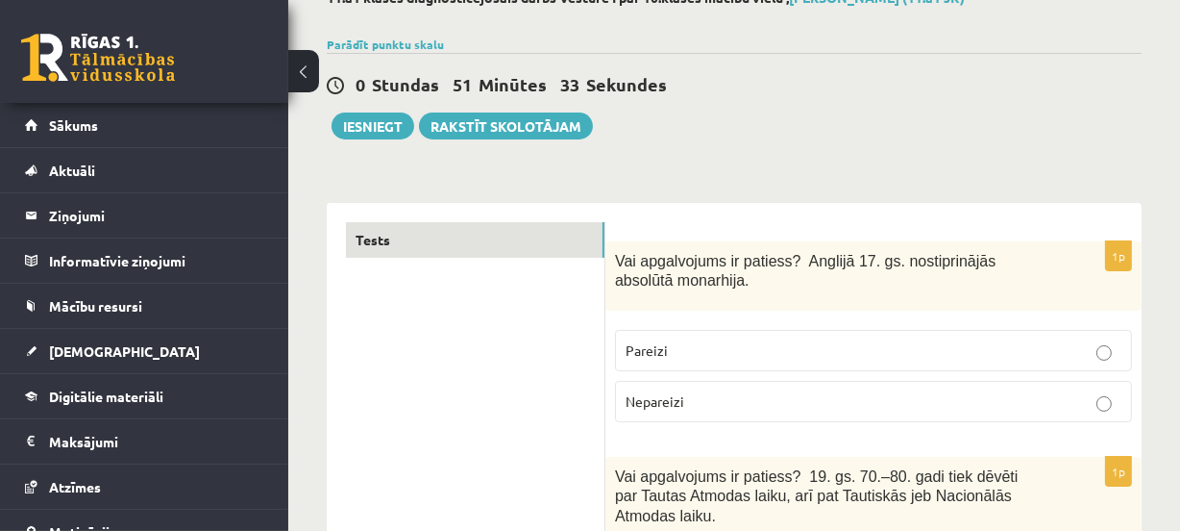
scroll to position [136, 0]
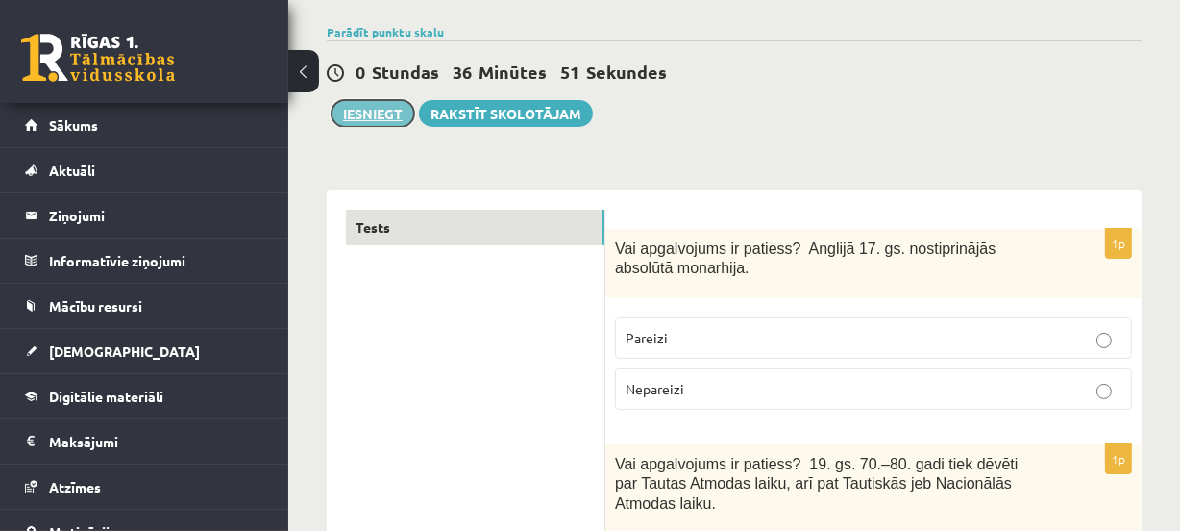
click at [375, 101] on button "Iesniegt" at bounding box center [373, 113] width 83 height 27
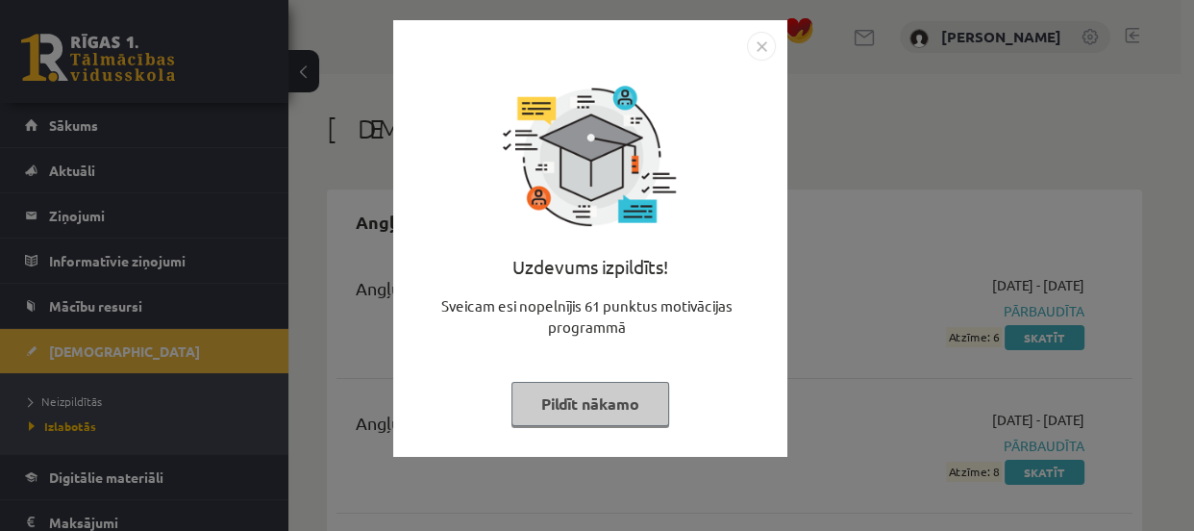
click at [586, 418] on button "Pildīt nākamo" at bounding box center [590, 404] width 158 height 44
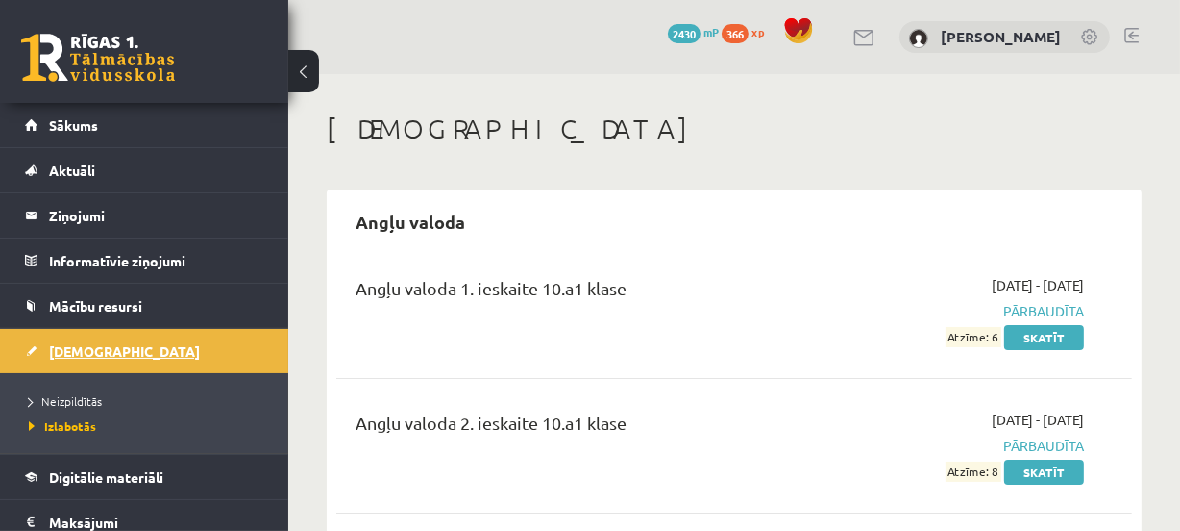
click at [100, 353] on span "[DEMOGRAPHIC_DATA]" at bounding box center [124, 350] width 151 height 17
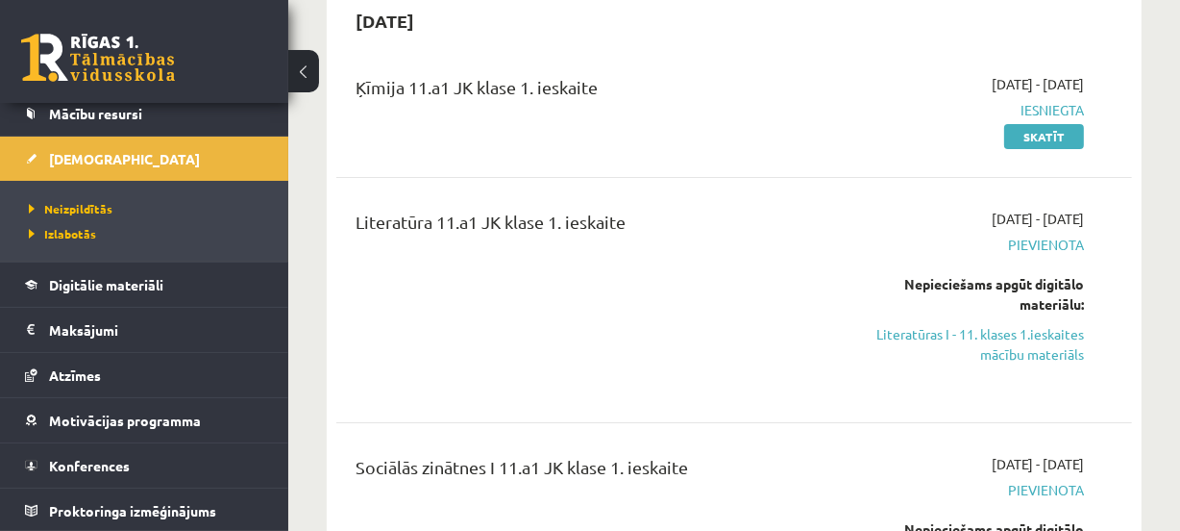
scroll to position [252, 0]
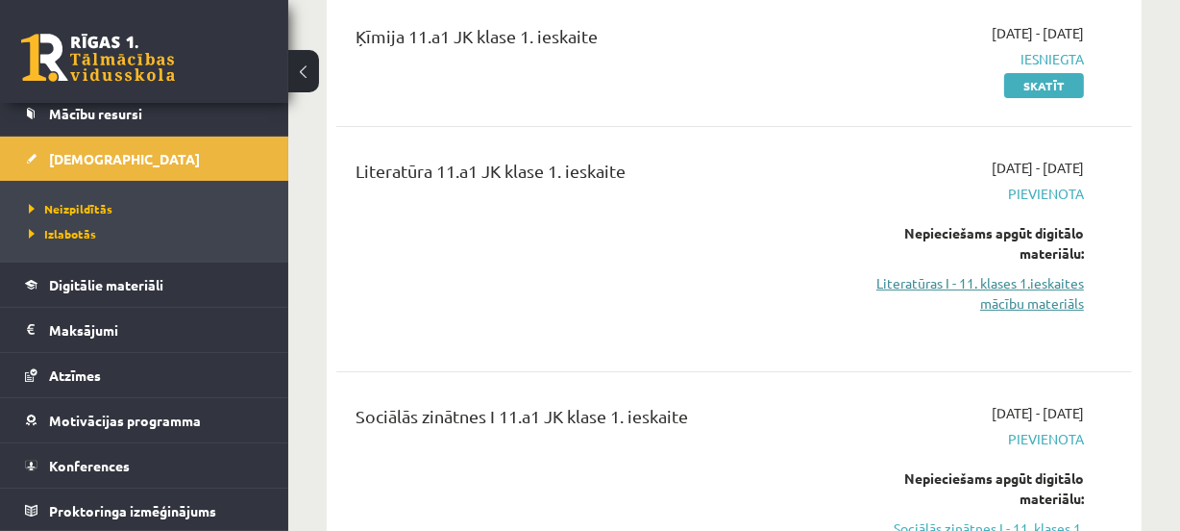
click at [1007, 296] on link "Literatūras I - 11. klases 1.ieskaites mācību materiāls" at bounding box center [972, 293] width 224 height 40
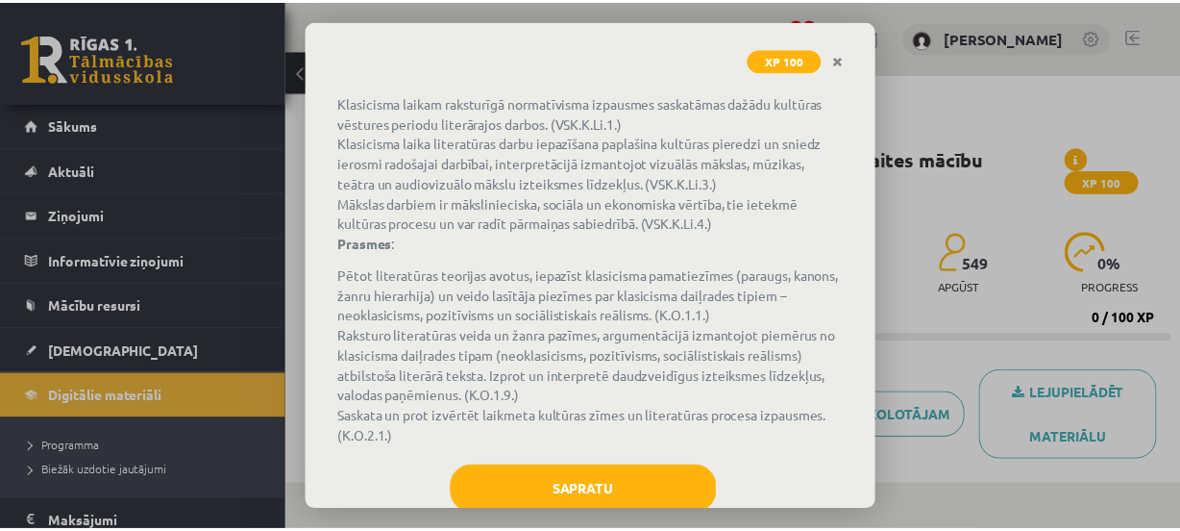
scroll to position [292, 0]
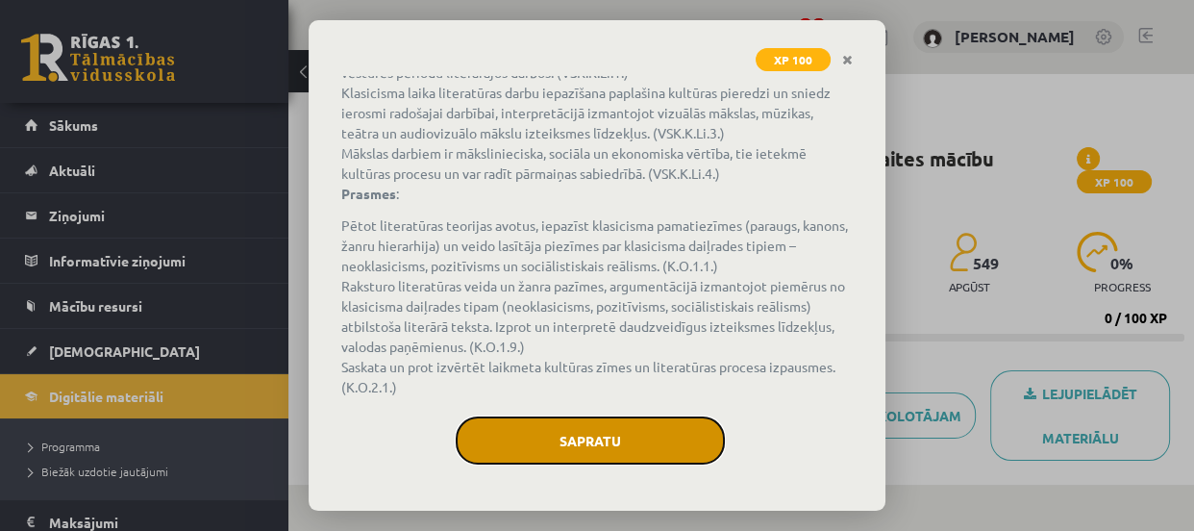
click at [580, 457] on button "Sapratu" at bounding box center [590, 440] width 269 height 48
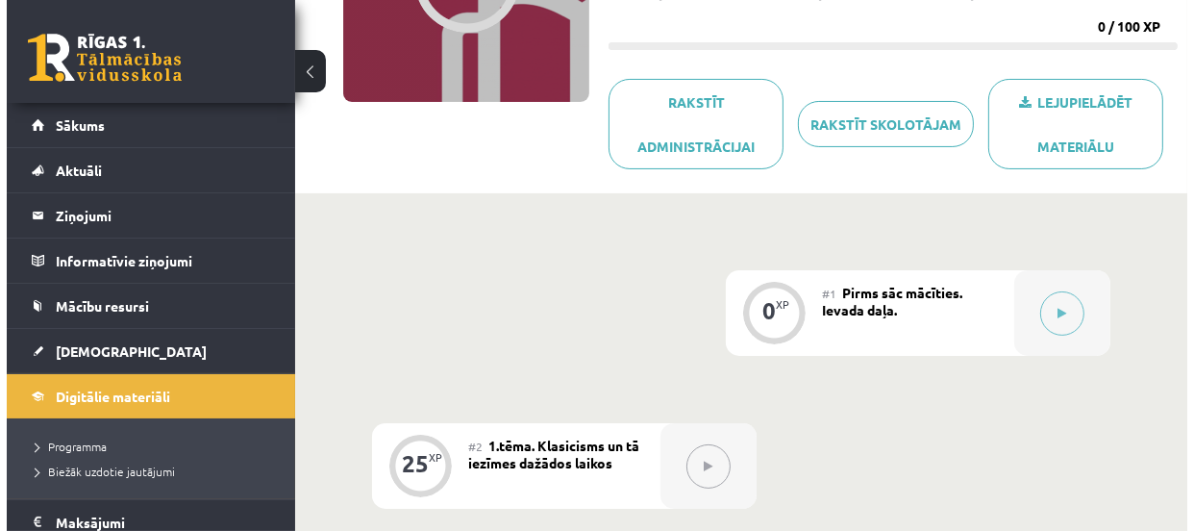
scroll to position [300, 0]
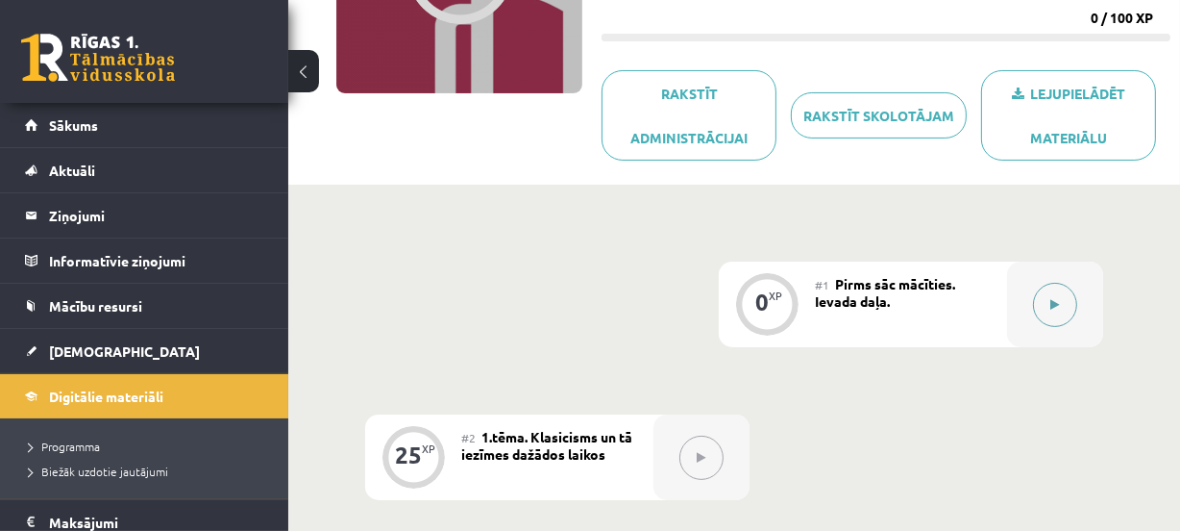
click at [1051, 299] on icon at bounding box center [1055, 305] width 9 height 12
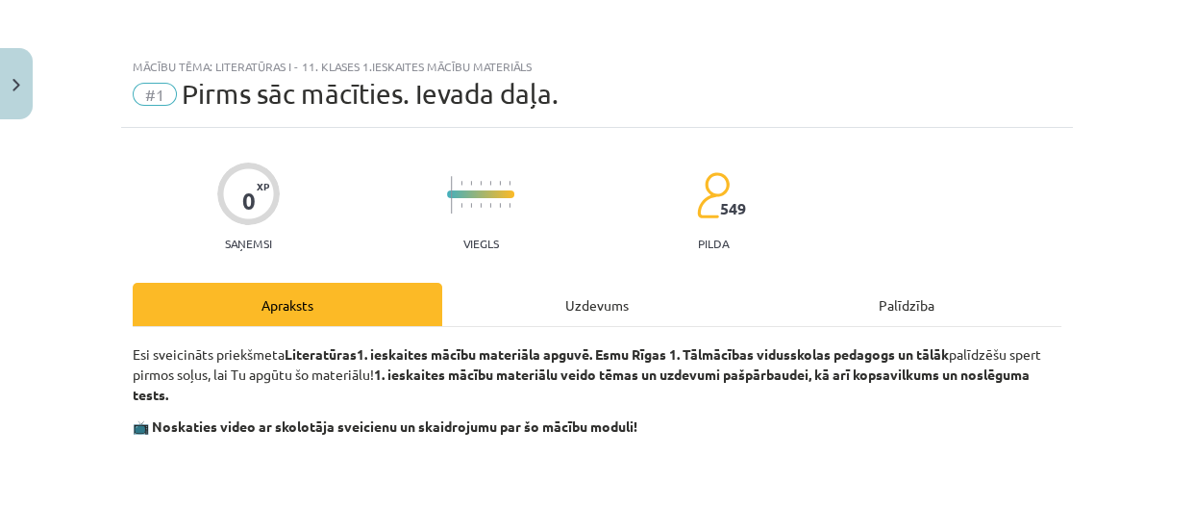
click at [588, 297] on div "Uzdevums" at bounding box center [596, 304] width 309 height 43
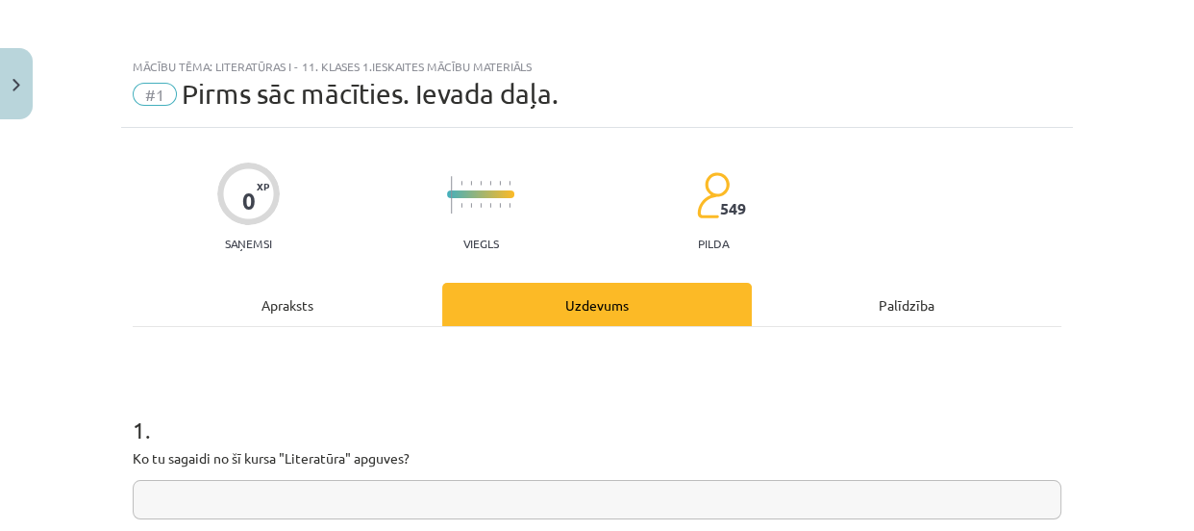
scroll to position [48, 0]
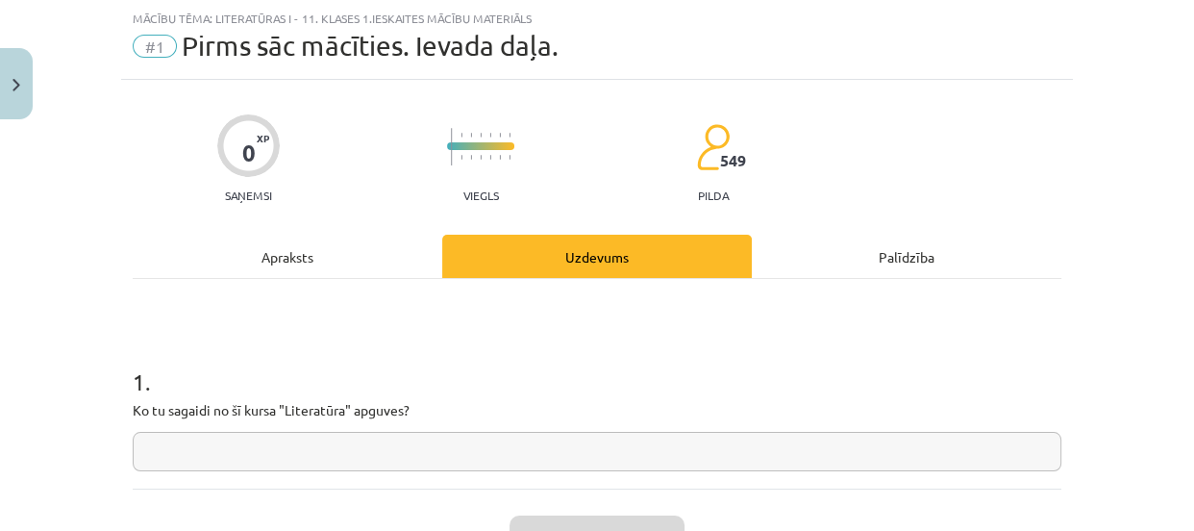
click at [444, 451] on input "text" at bounding box center [597, 451] width 928 height 39
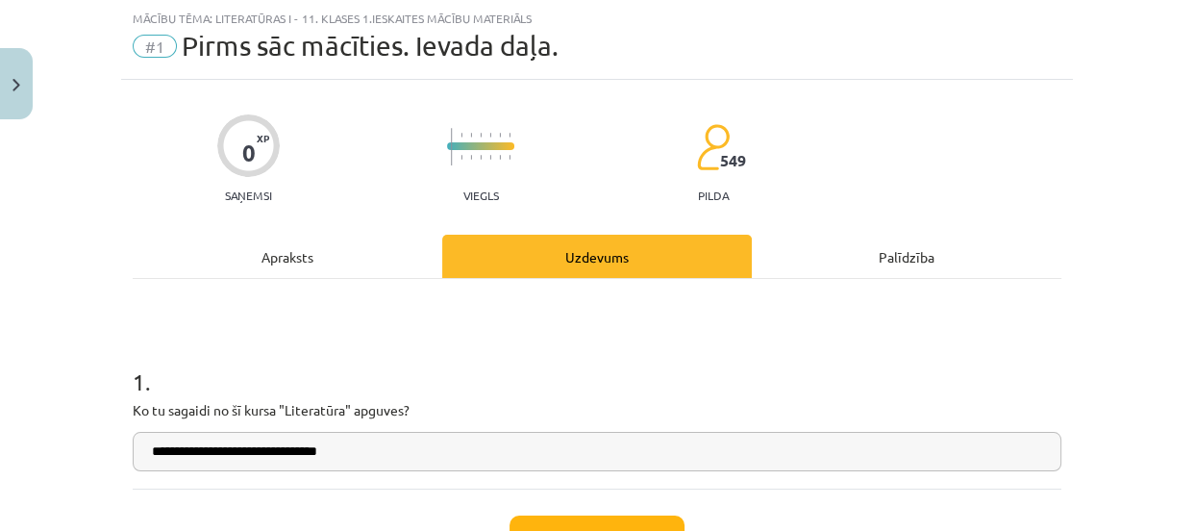
click at [179, 452] on input "**********" at bounding box center [597, 451] width 928 height 39
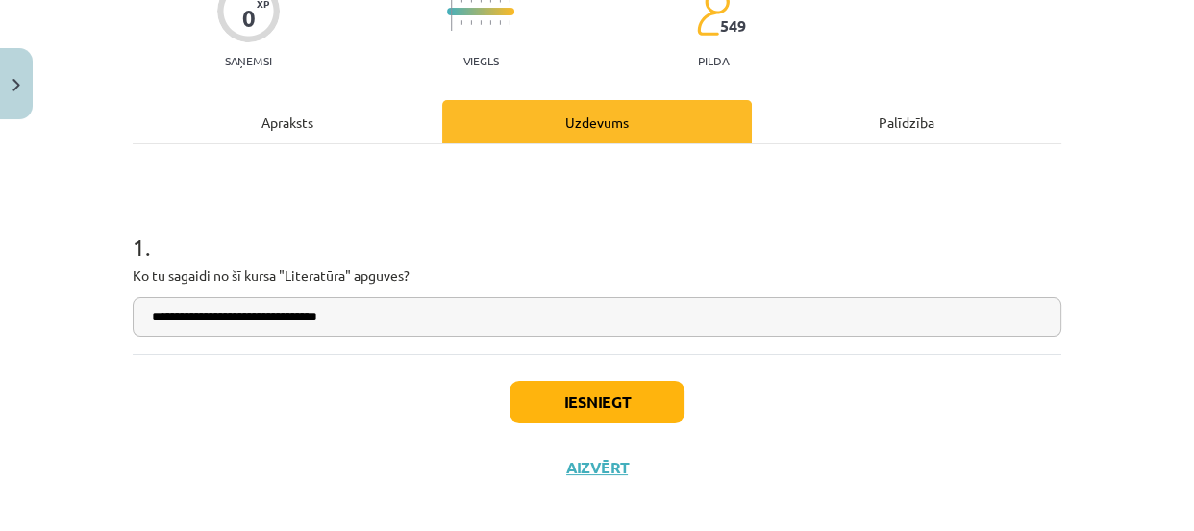
scroll to position [200, 0]
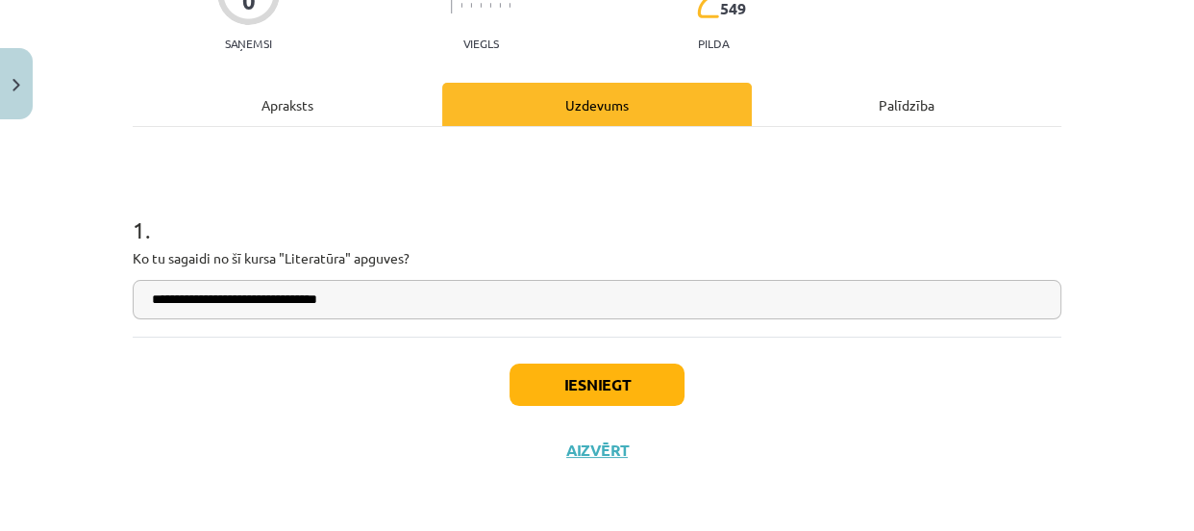
type input "**********"
click at [582, 365] on button "Iesniegt" at bounding box center [596, 384] width 175 height 42
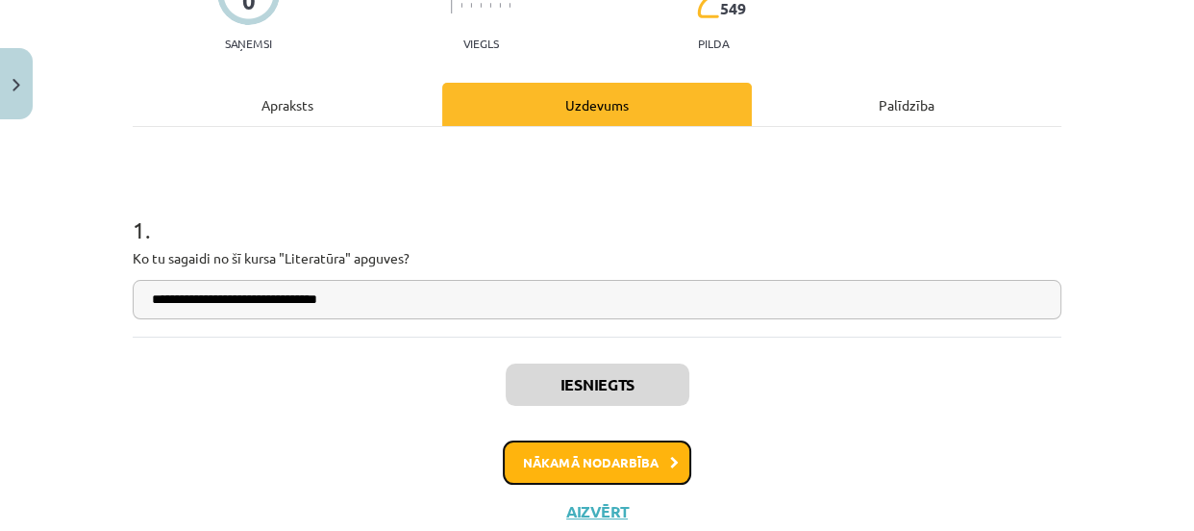
click at [594, 461] on button "Nākamā nodarbība" at bounding box center [597, 462] width 188 height 44
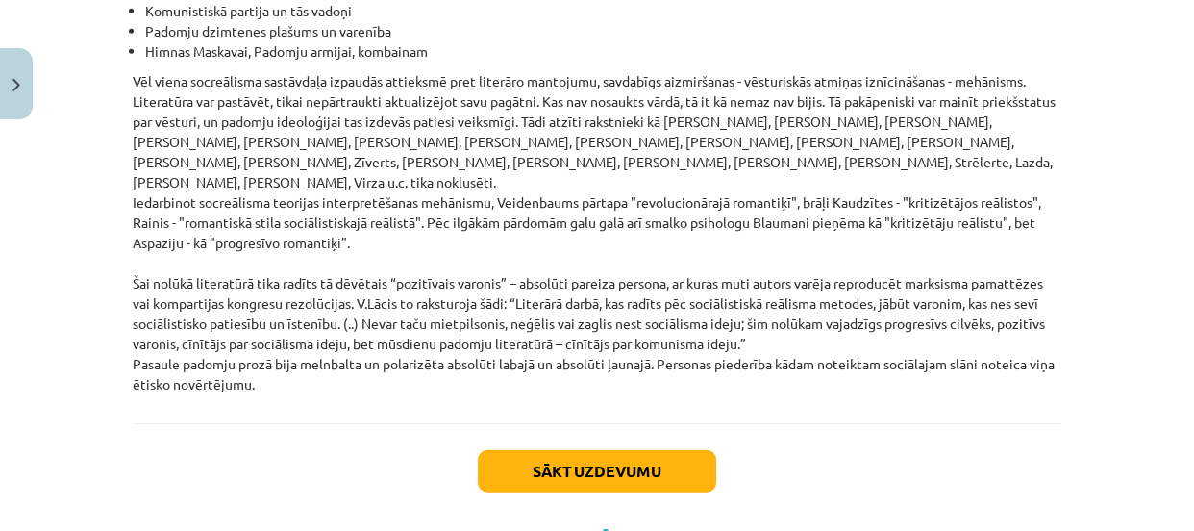
scroll to position [4582, 0]
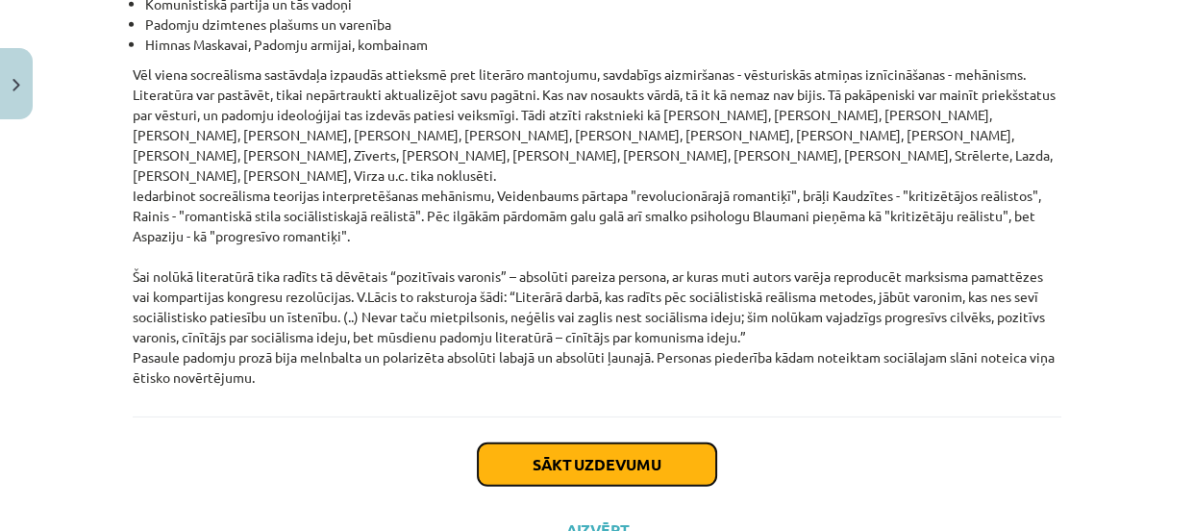
click at [677, 443] on button "Sākt uzdevumu" at bounding box center [597, 464] width 238 height 42
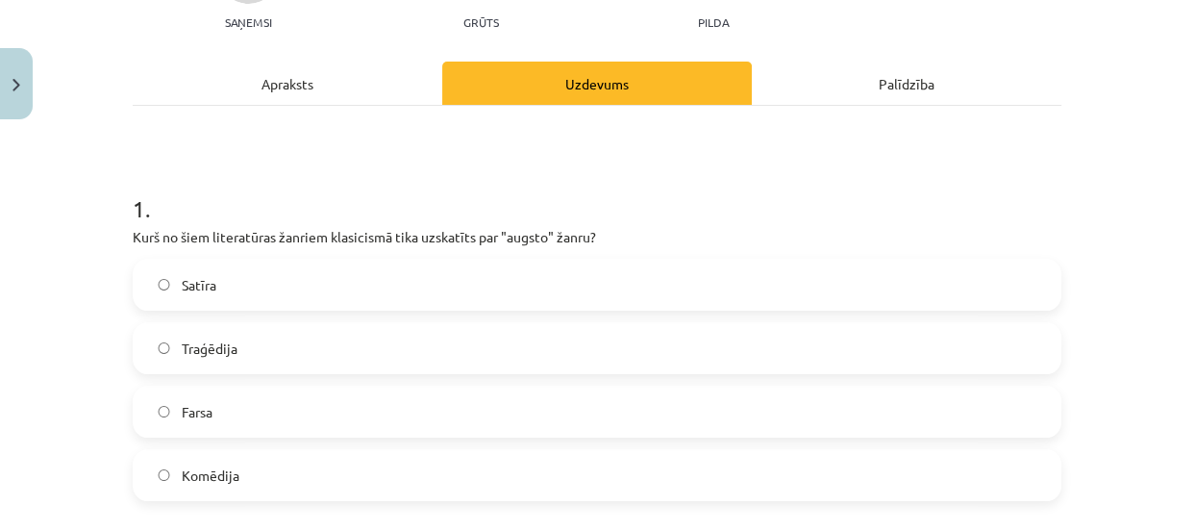
scroll to position [232, 0]
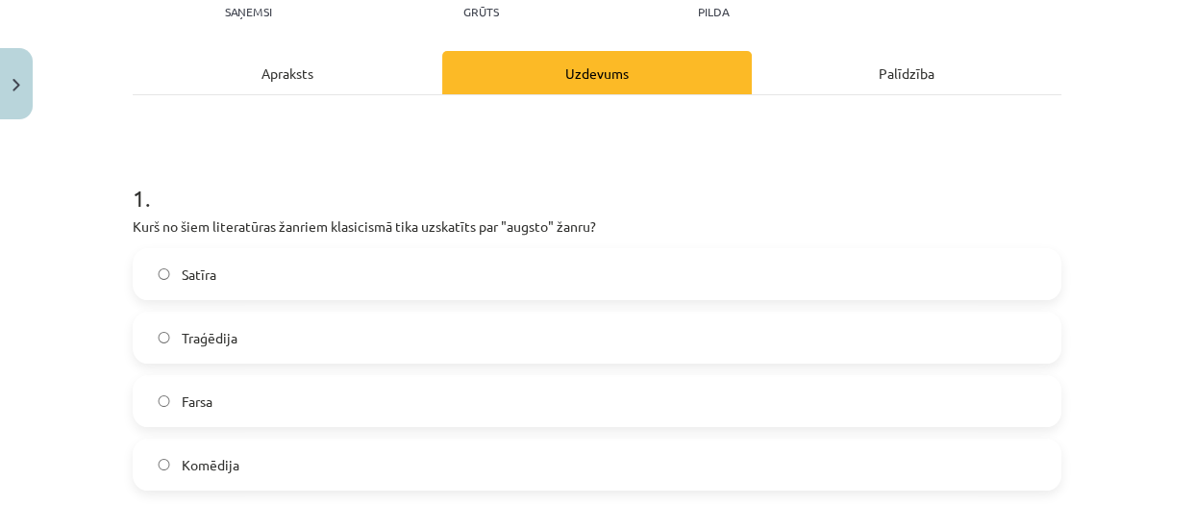
click at [300, 338] on label "Traģēdija" at bounding box center [597, 337] width 925 height 48
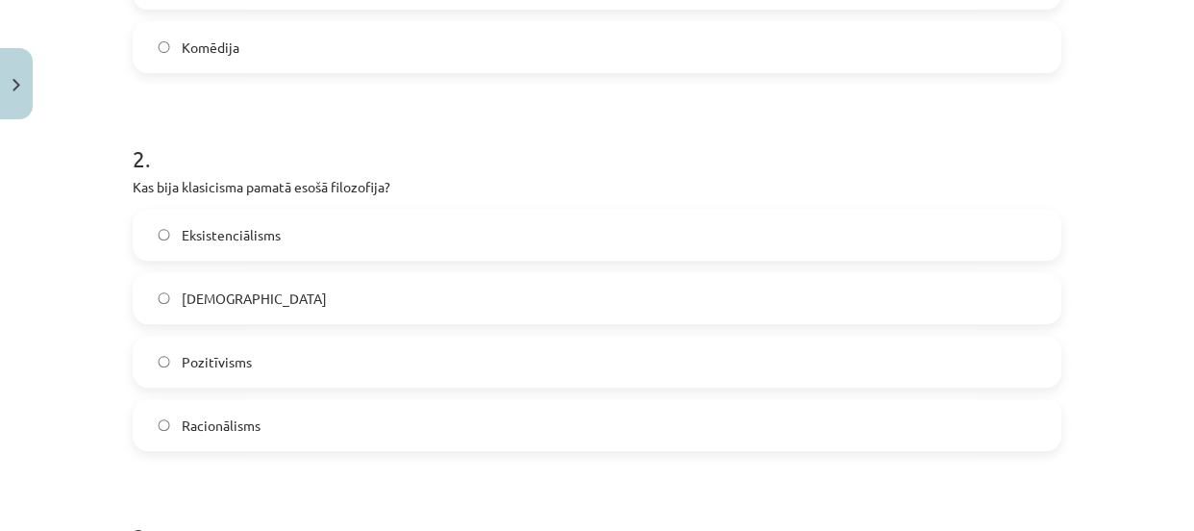
scroll to position [650, 0]
click at [226, 414] on span "Racionālisms" at bounding box center [221, 424] width 79 height 20
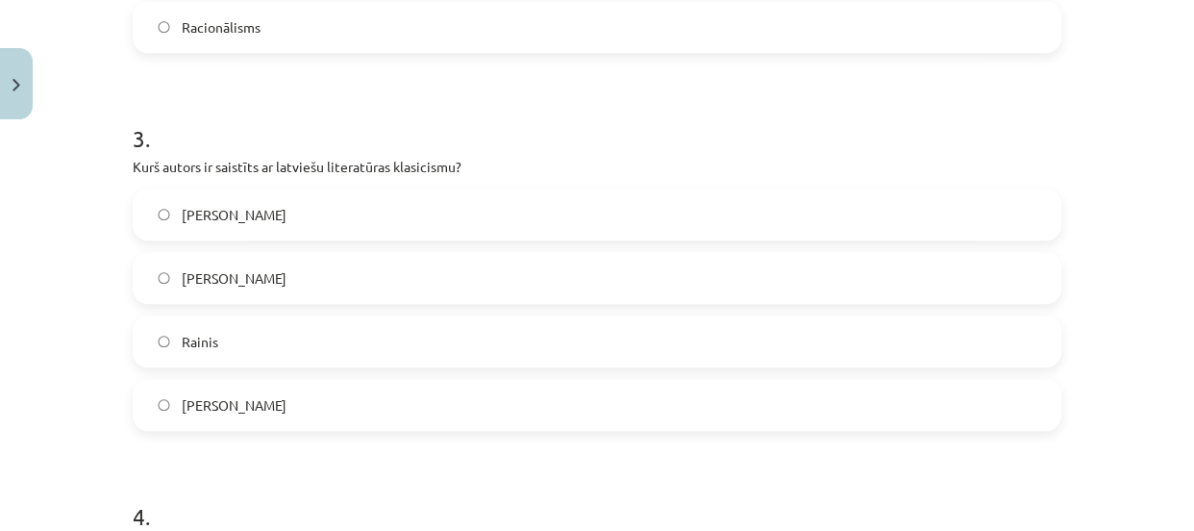
scroll to position [1048, 0]
click at [747, 235] on label "[PERSON_NAME]" at bounding box center [597, 213] width 925 height 48
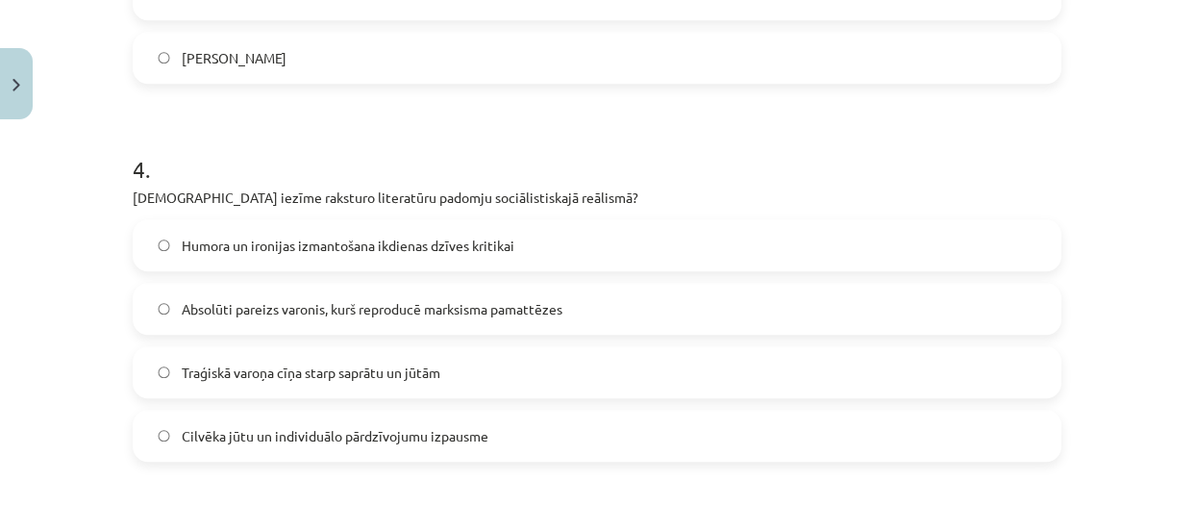
scroll to position [1396, 0]
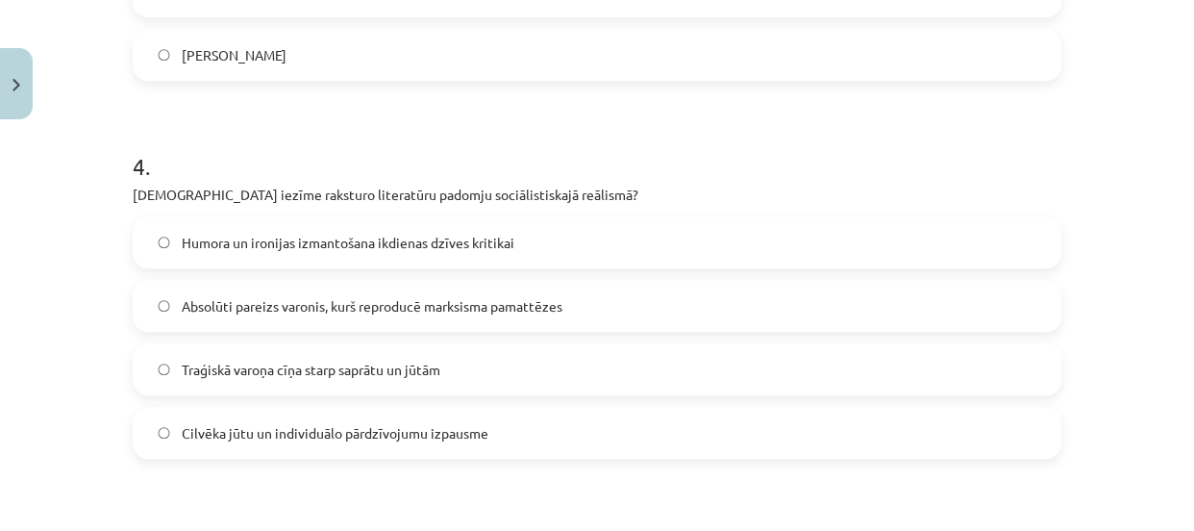
click at [537, 304] on span "Absolūti pareizs varonis, kurš reproducē marksisma pamattēzes" at bounding box center [372, 306] width 381 height 20
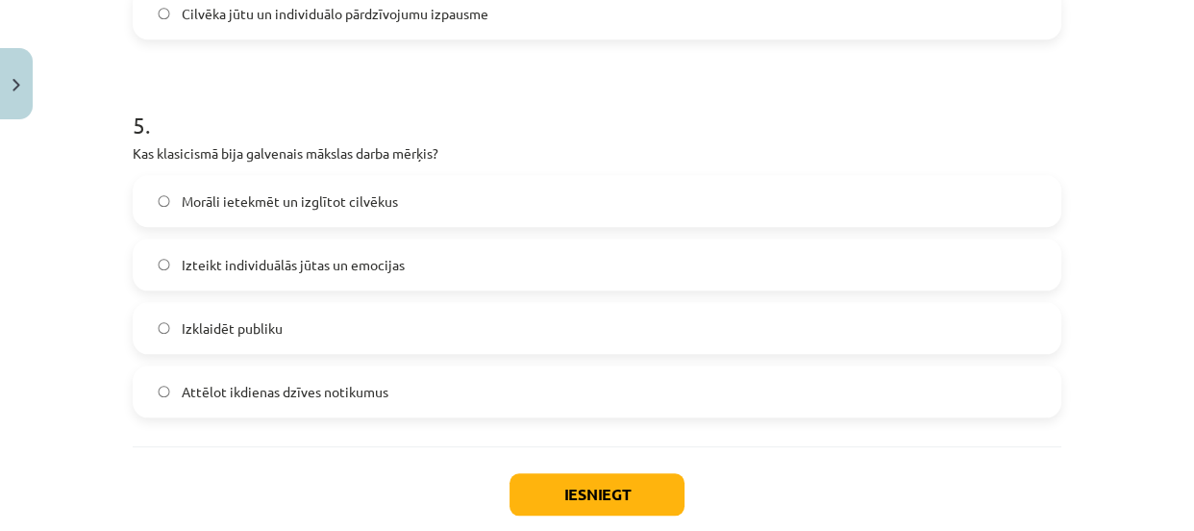
scroll to position [1834, 0]
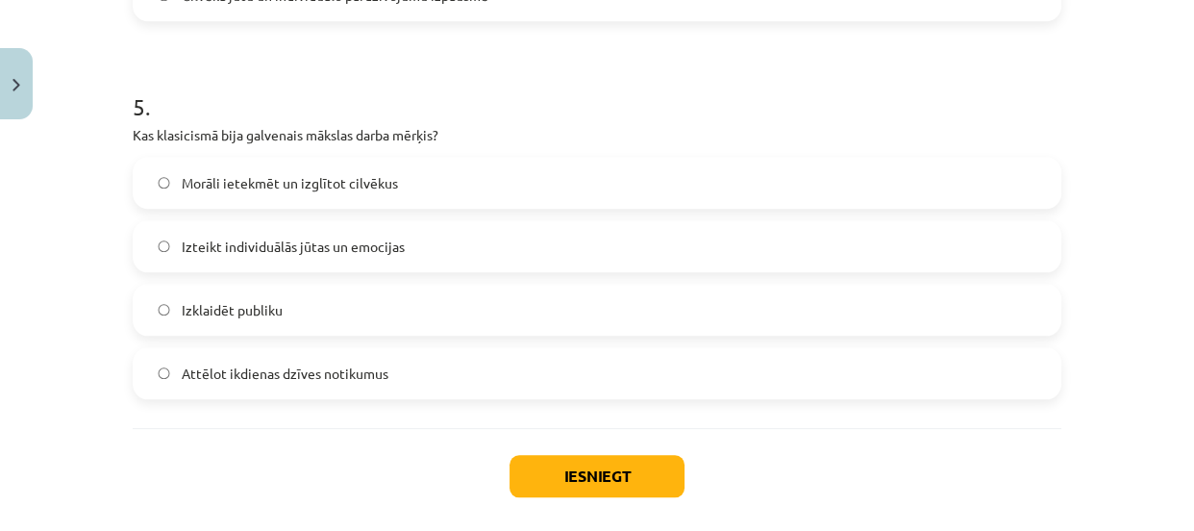
click at [426, 193] on label "Morāli ietekmēt un izglītot cilvēkus" at bounding box center [597, 183] width 925 height 48
click at [574, 477] on button "Iesniegt" at bounding box center [596, 476] width 175 height 42
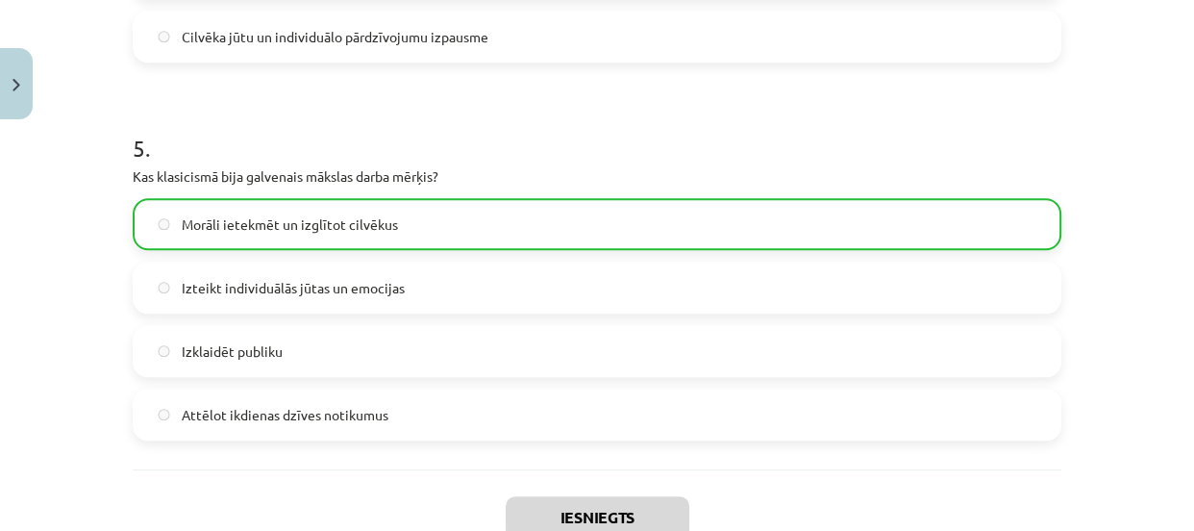
scroll to position [1985, 0]
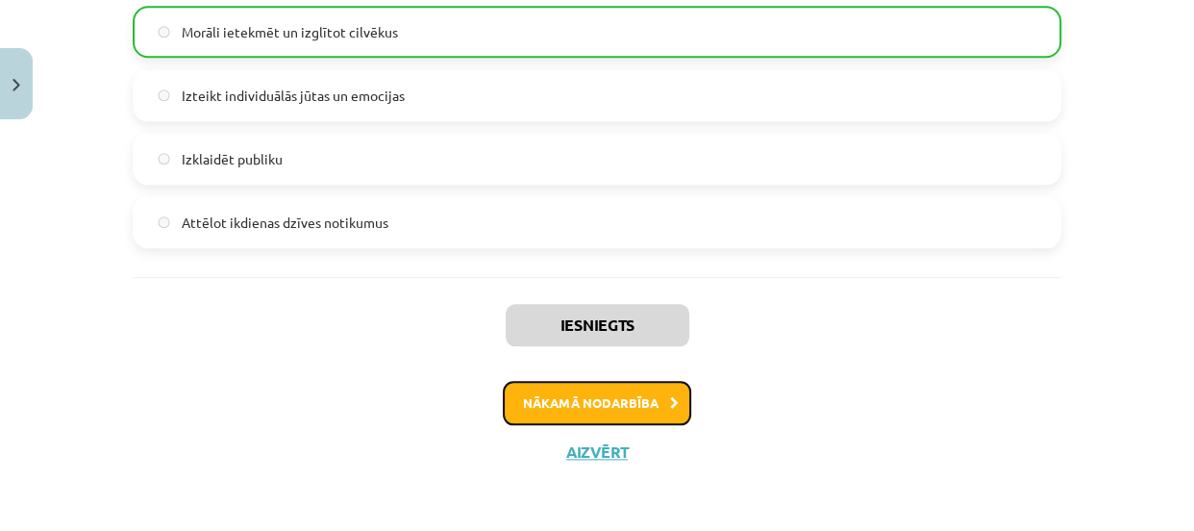
click at [644, 404] on button "Nākamā nodarbība" at bounding box center [597, 403] width 188 height 44
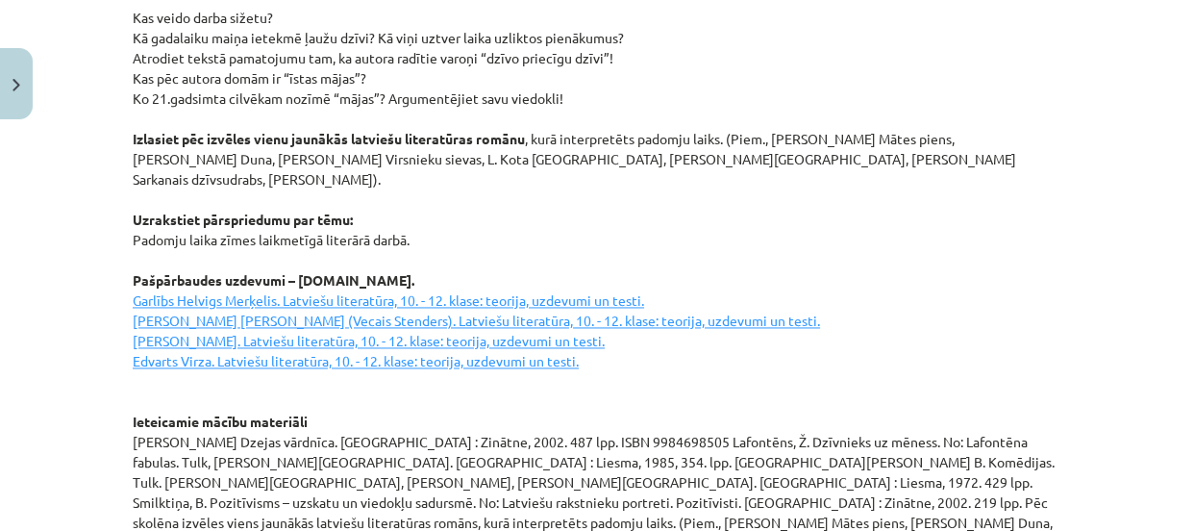
scroll to position [2803, 0]
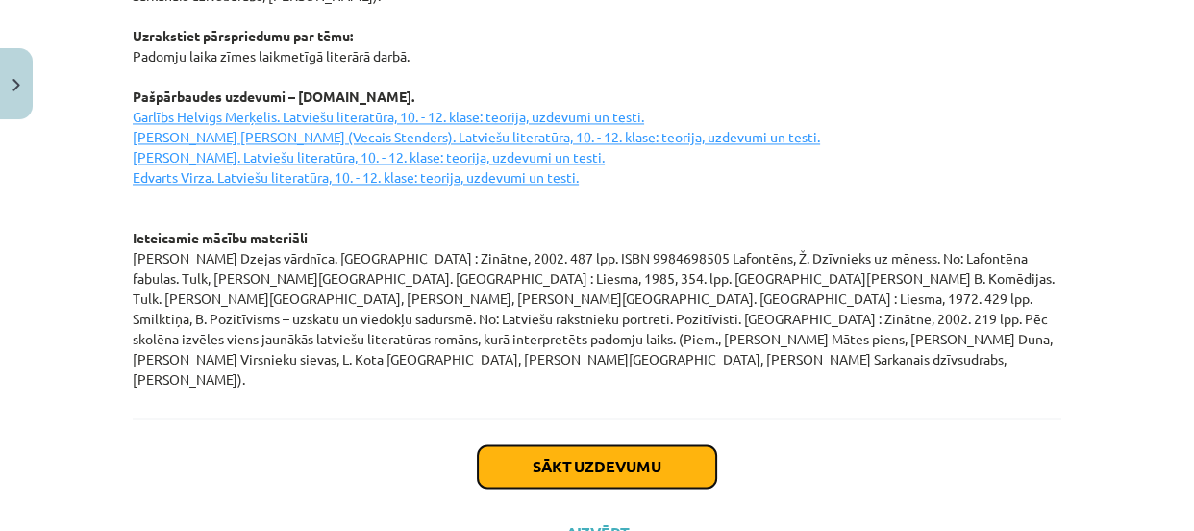
click at [664, 445] on button "Sākt uzdevumu" at bounding box center [597, 466] width 238 height 42
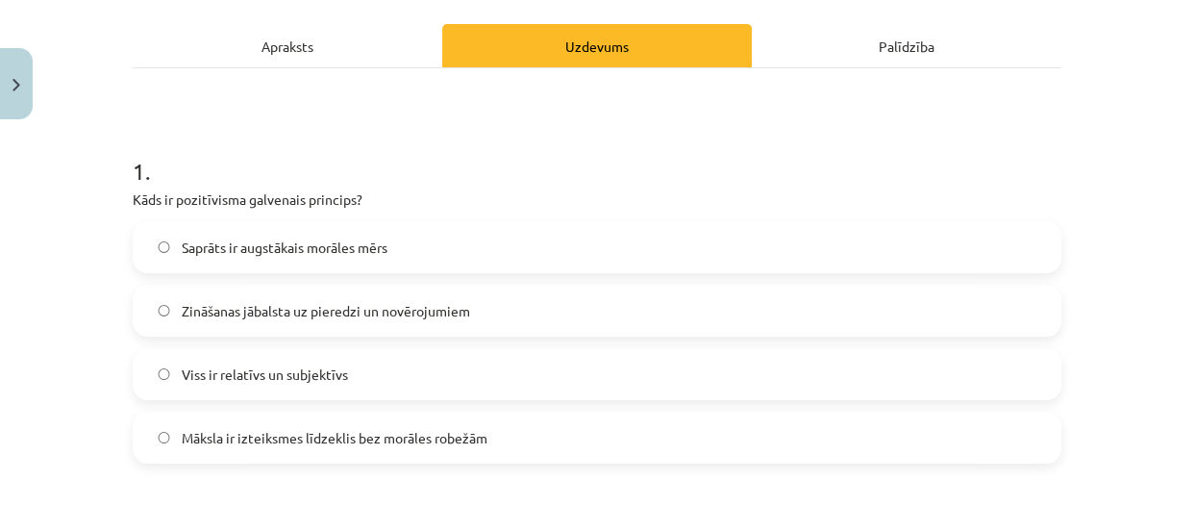
scroll to position [260, 0]
